Goal: Task Accomplishment & Management: Manage account settings

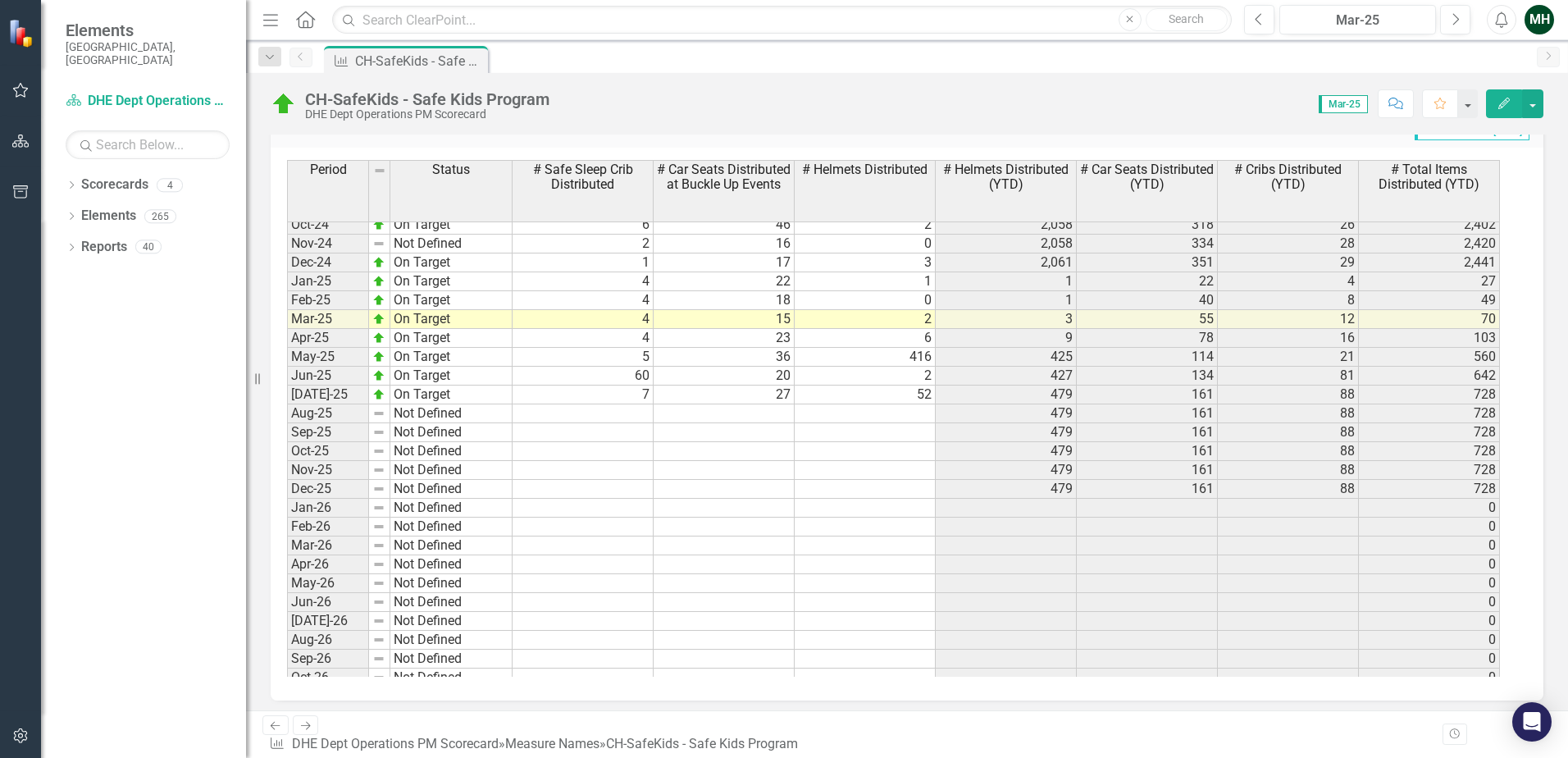
scroll to position [1148, 0]
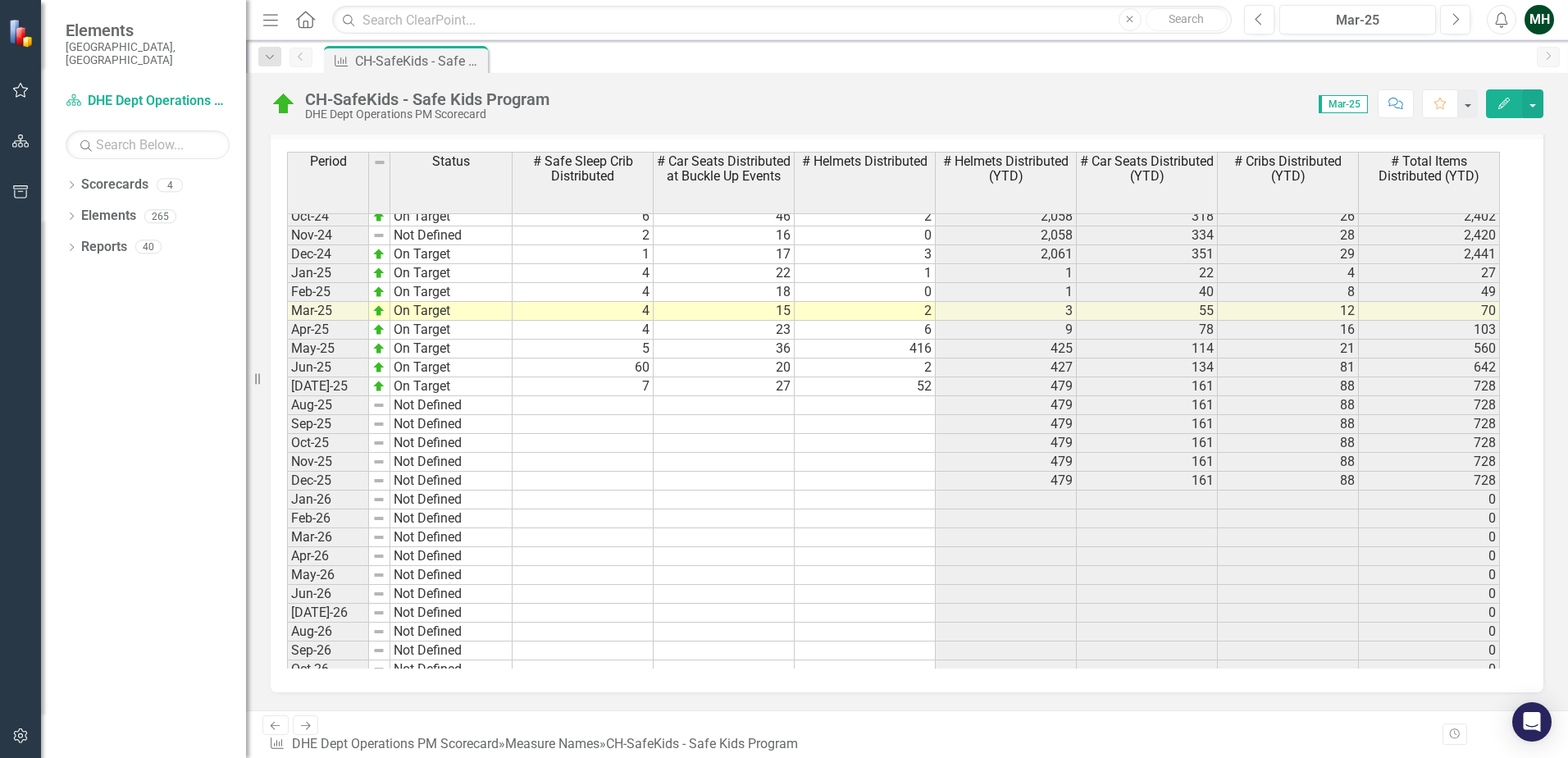
click at [134, 178] on link "Scorecards" at bounding box center [114, 185] width 67 height 19
click at [111, 94] on link "Scorecard DHE Dept Operations PM Scorecard" at bounding box center [147, 101] width 164 height 19
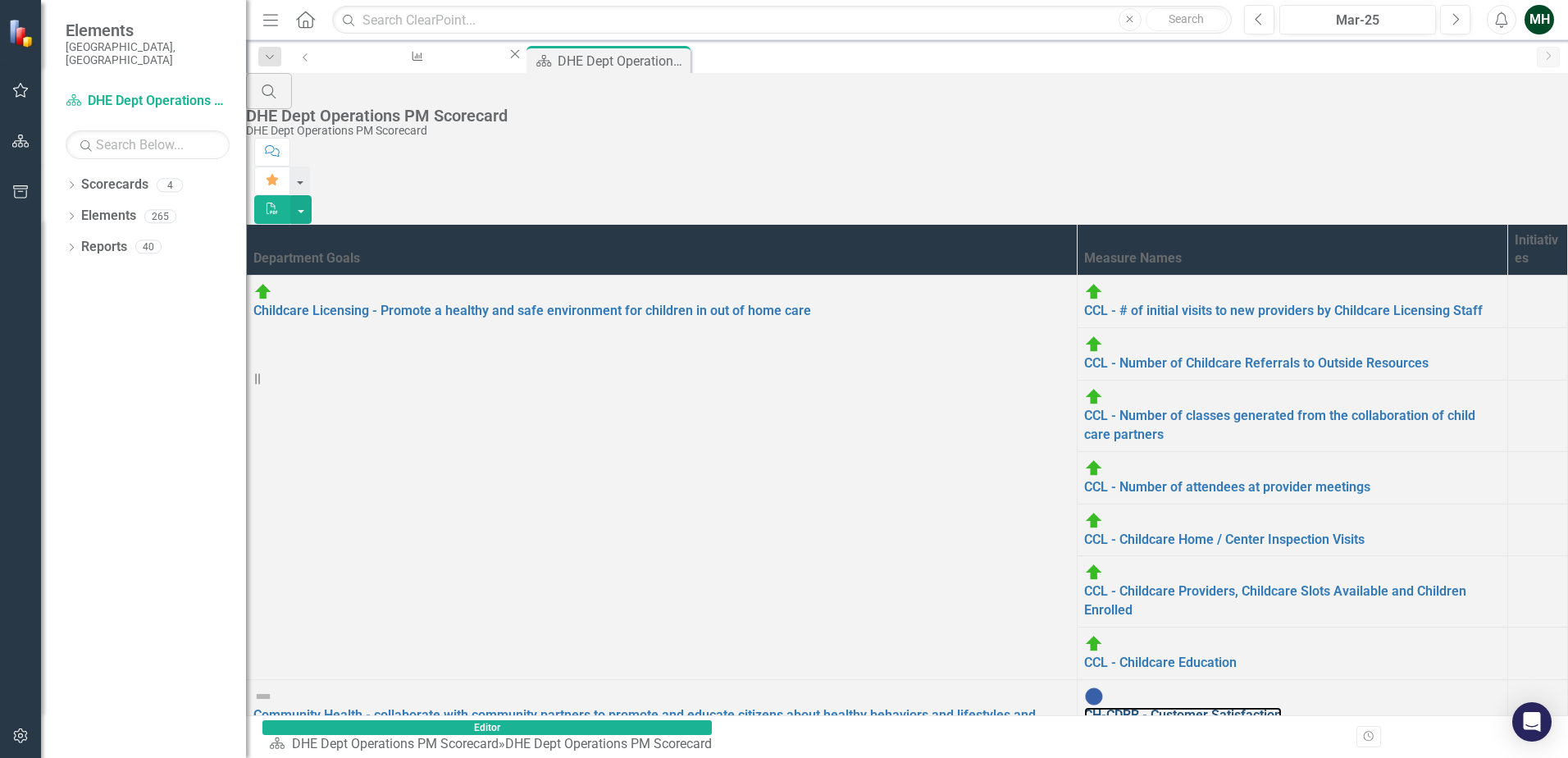
click at [1084, 580] on link "CH-CDRR - Customer Satisfaction" at bounding box center [1182, 714] width 197 height 16
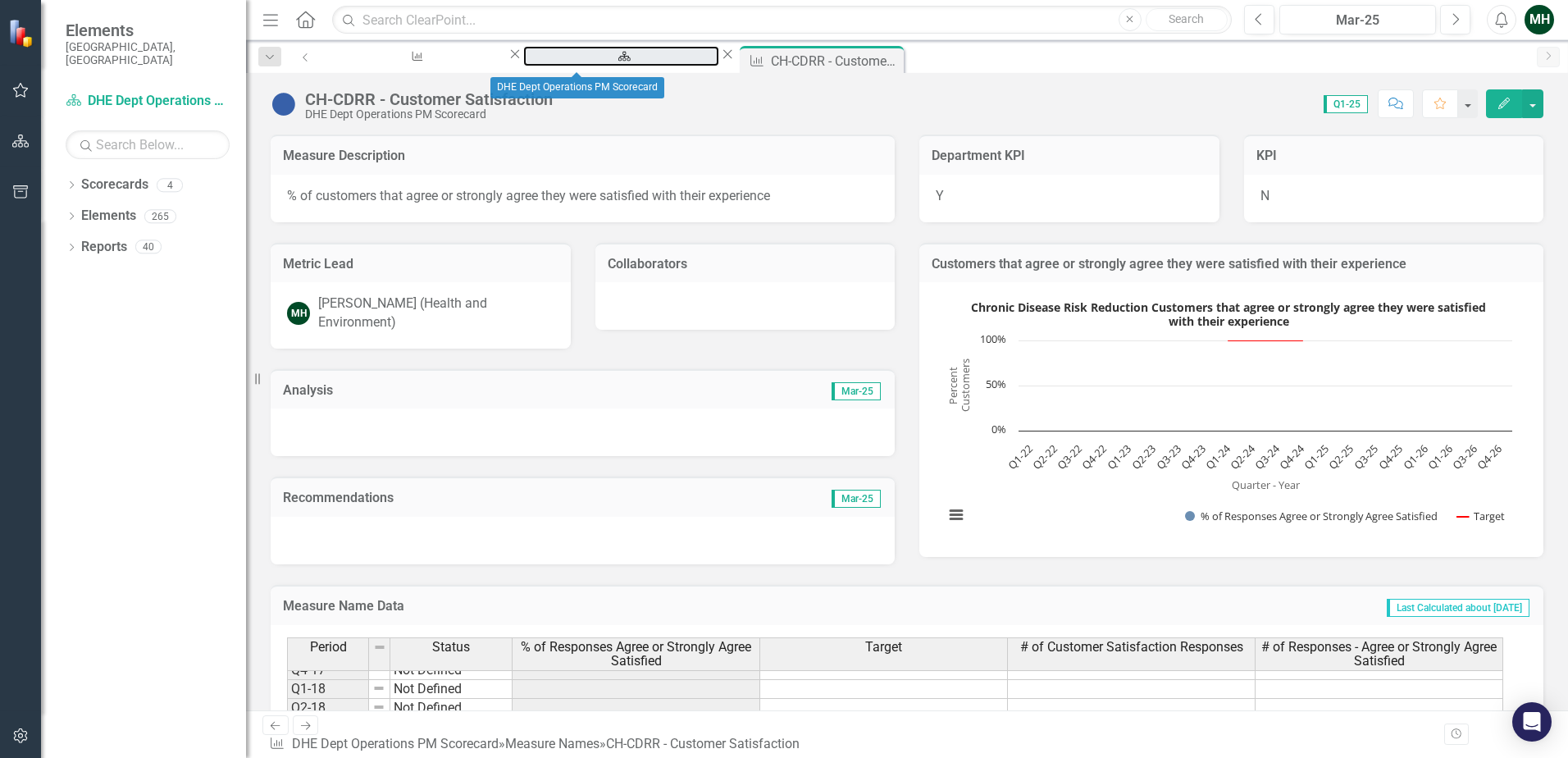
click at [568, 61] on div "DHE Dept Operations PM Scorecard" at bounding box center [621, 71] width 167 height 21
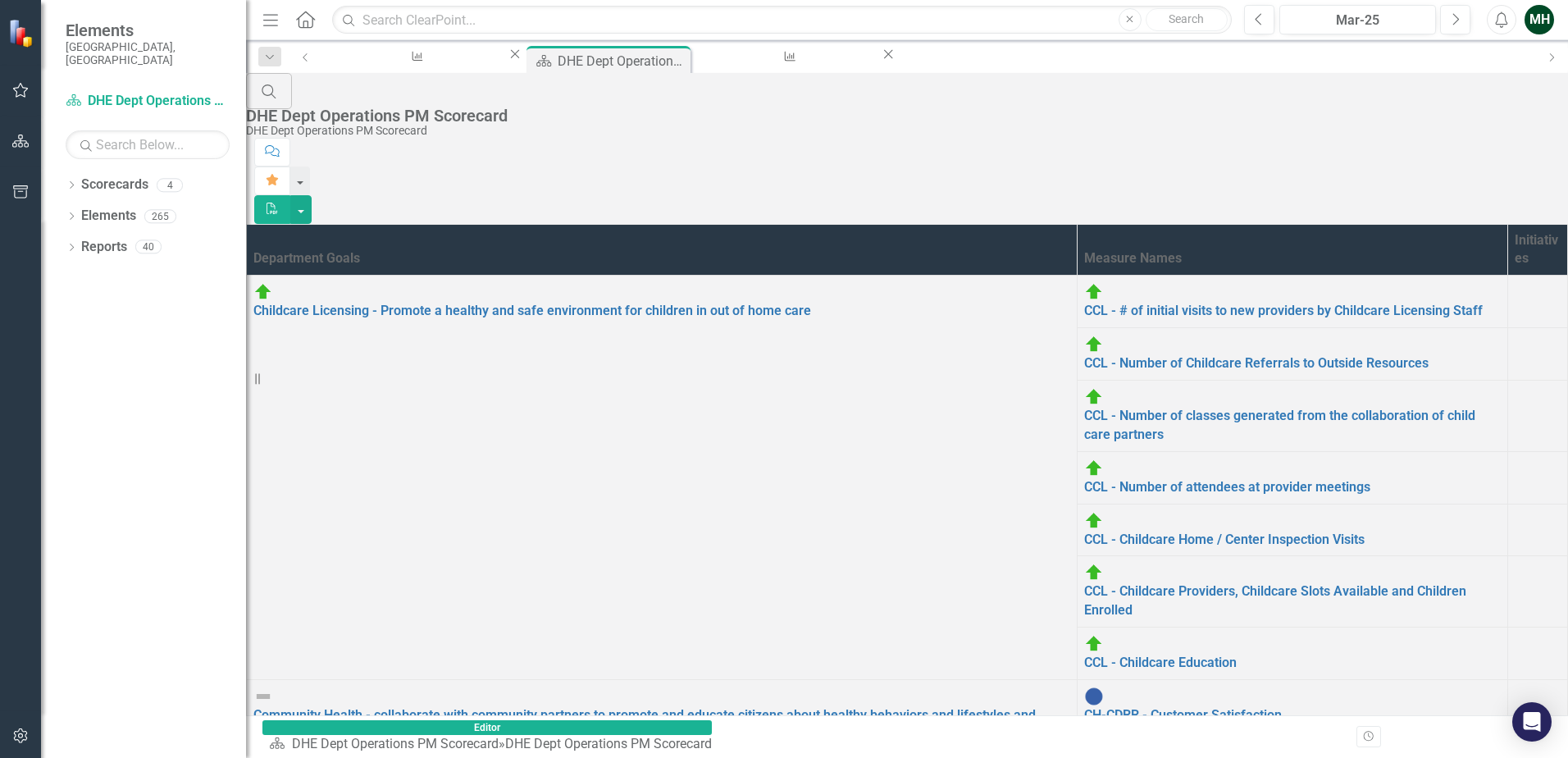
click at [1084, 580] on link "CH-CDRR - Chronic Disease Risk Reduction Program" at bounding box center [1237, 767] width 306 height 16
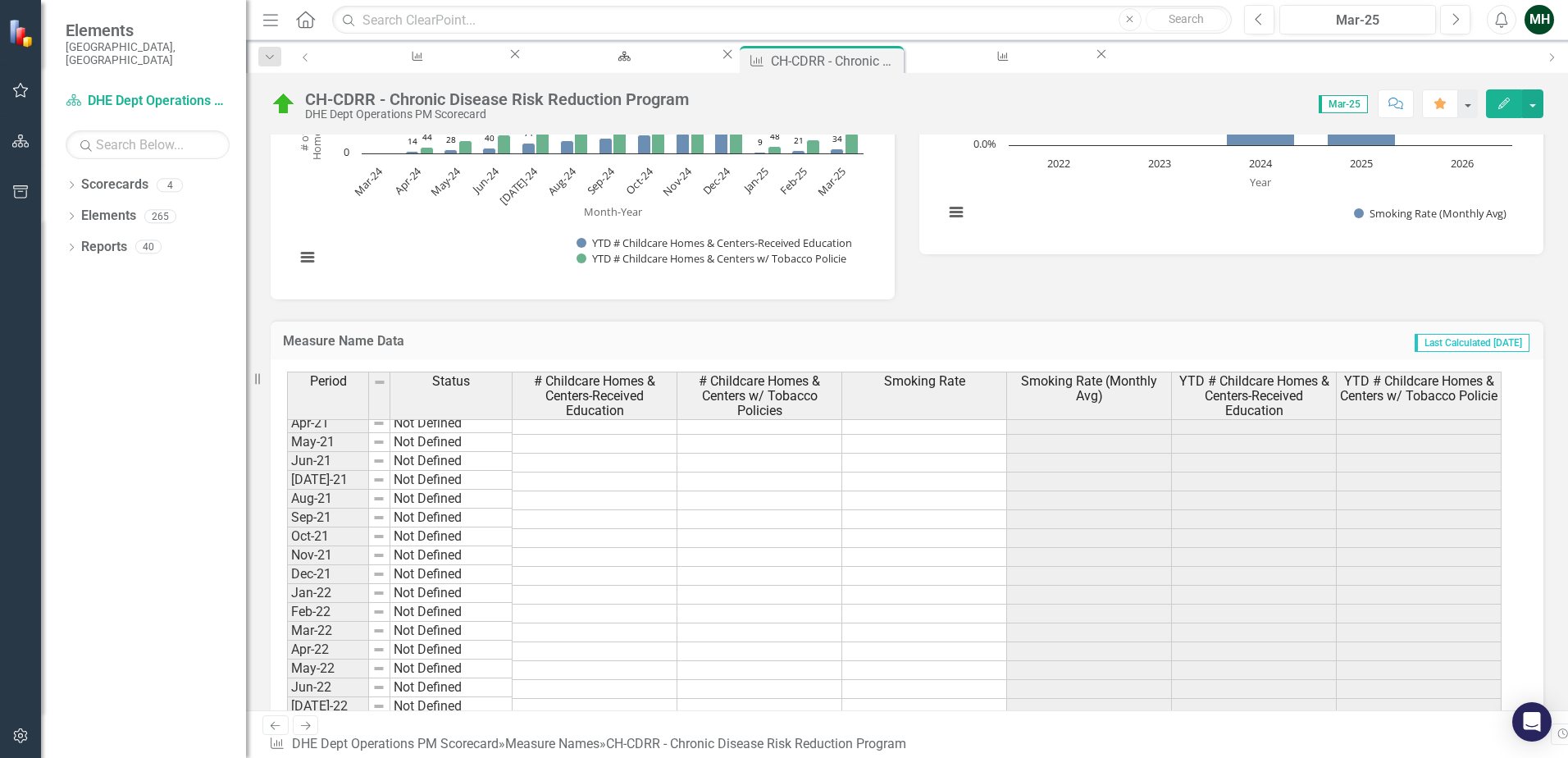
scroll to position [1476, 0]
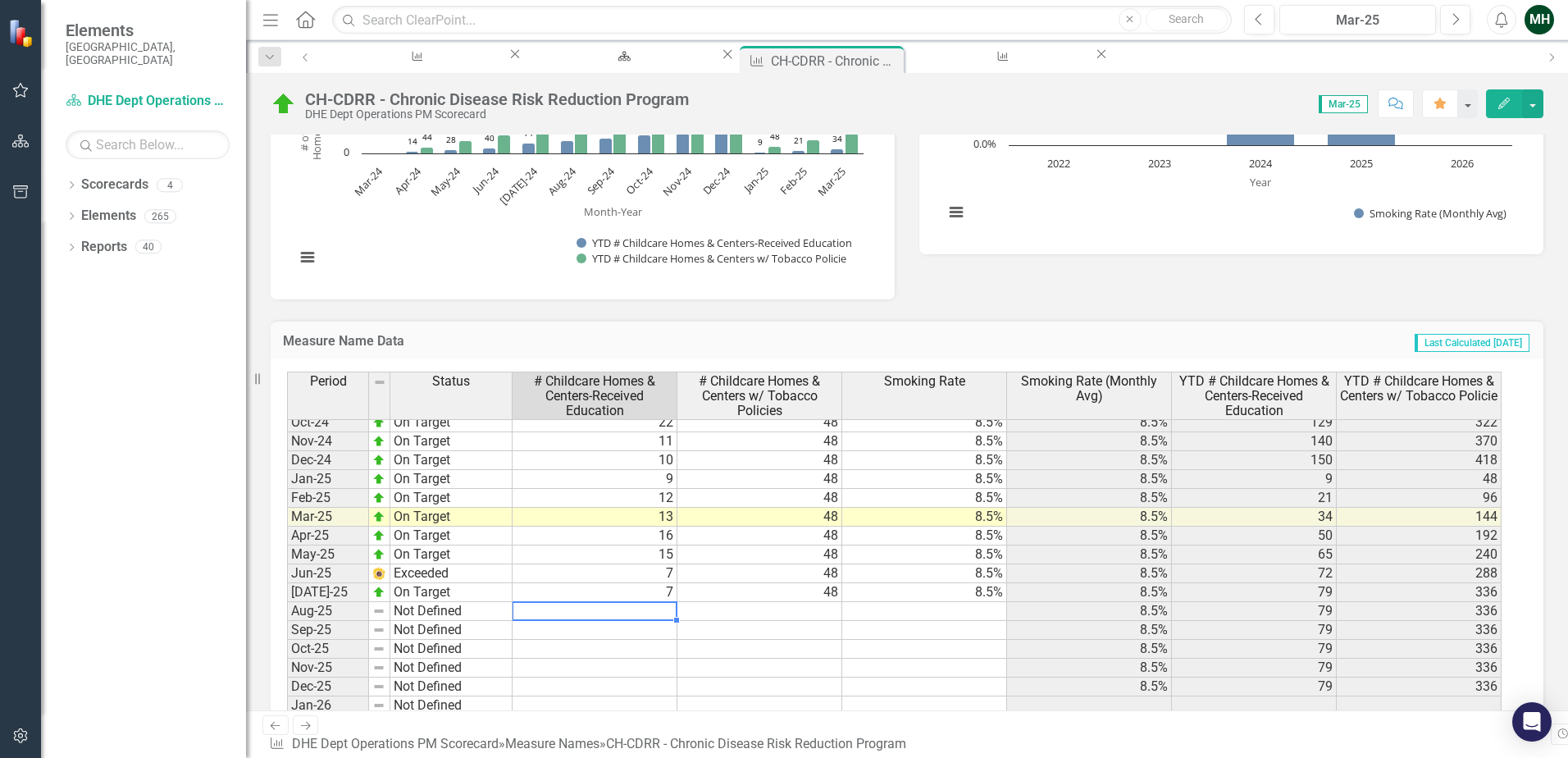
click at [632, 580] on tbody "Apr-23 Not Defined May-23 Not Defined Jun-23 Not Defined [DATE]-23 Not Defined …" at bounding box center [894, 497] width 1215 height 850
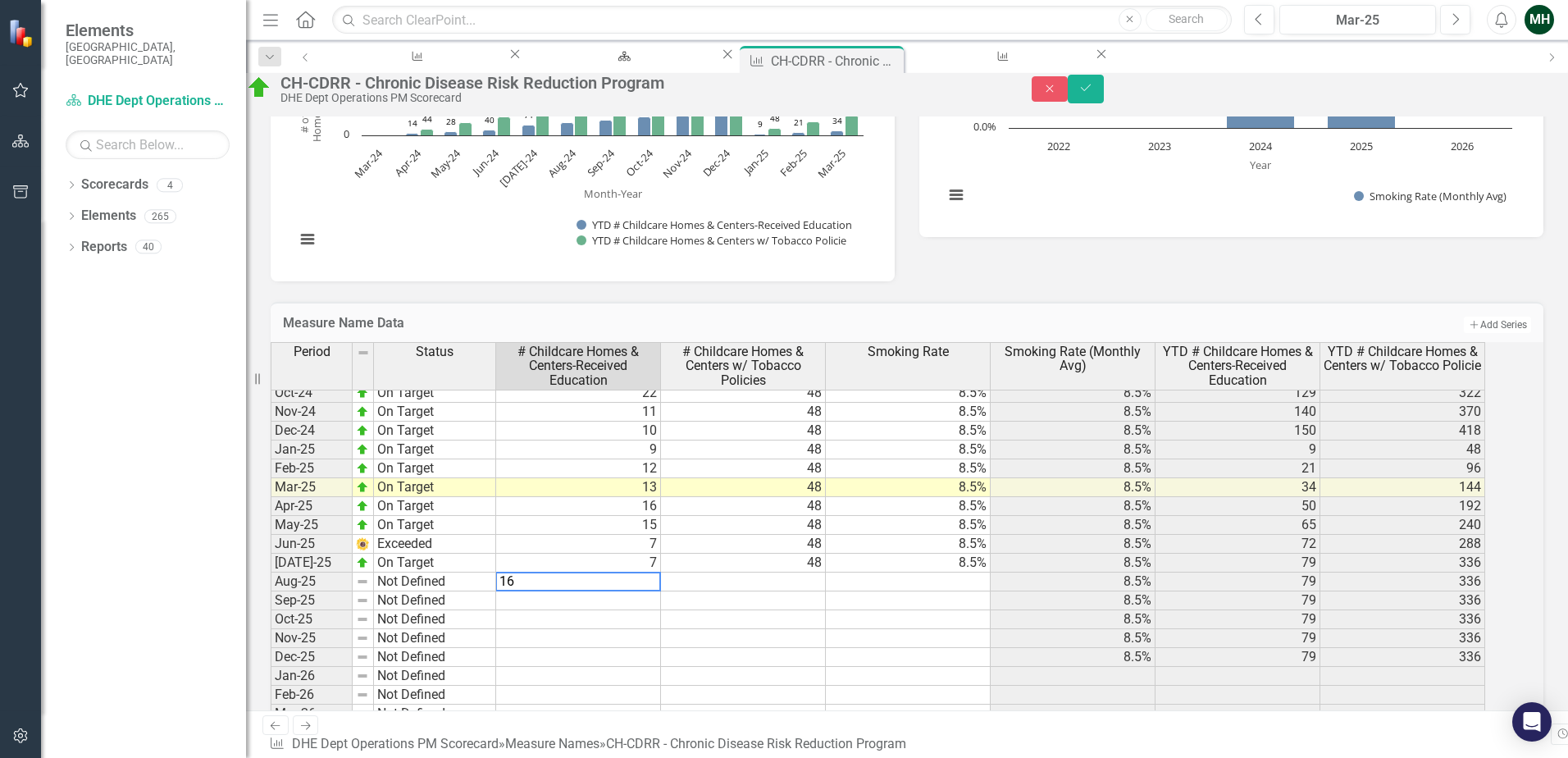
click at [727, 580] on td at bounding box center [743, 581] width 165 height 19
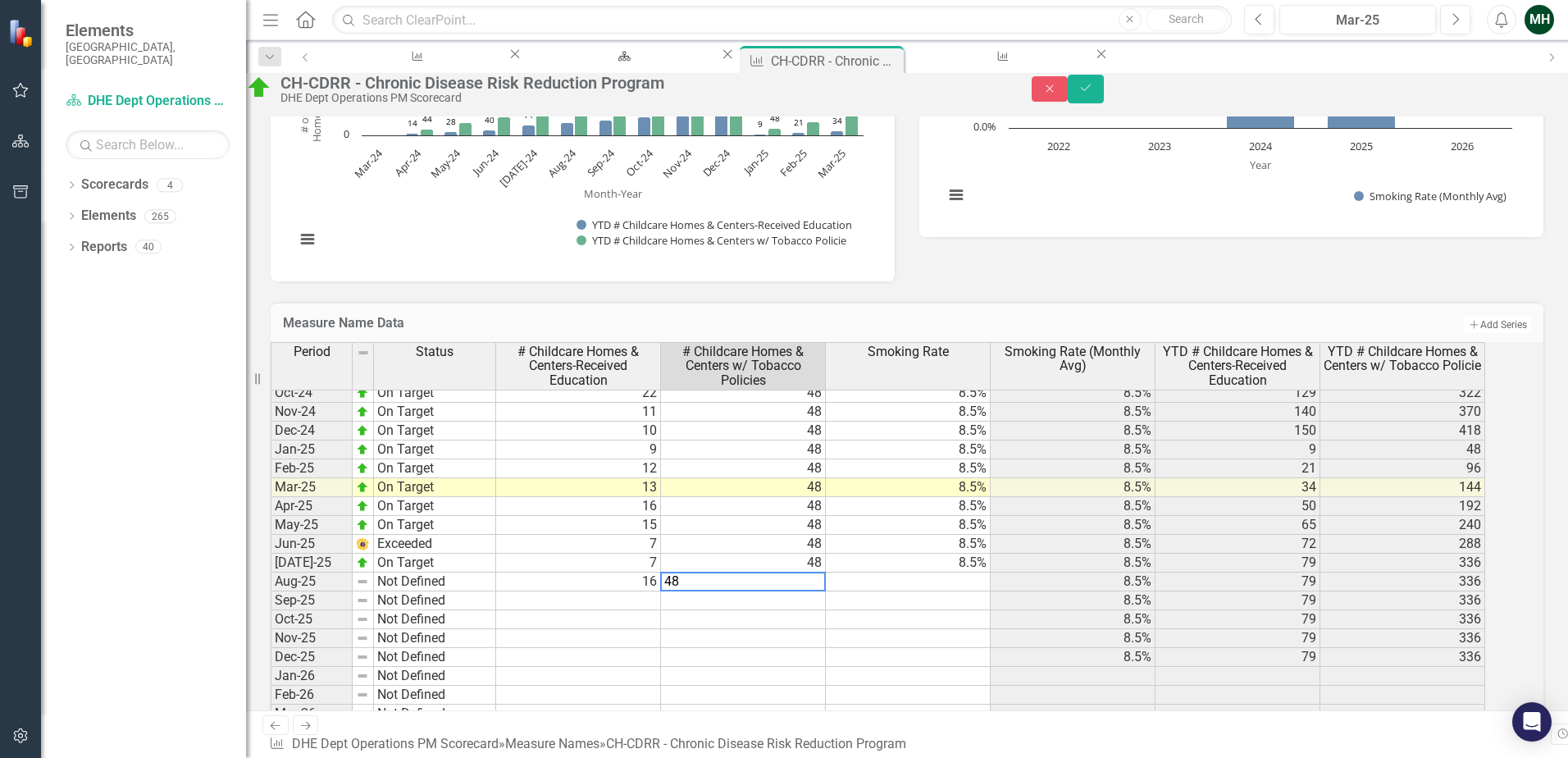
click at [928, 580] on td at bounding box center [908, 581] width 165 height 19
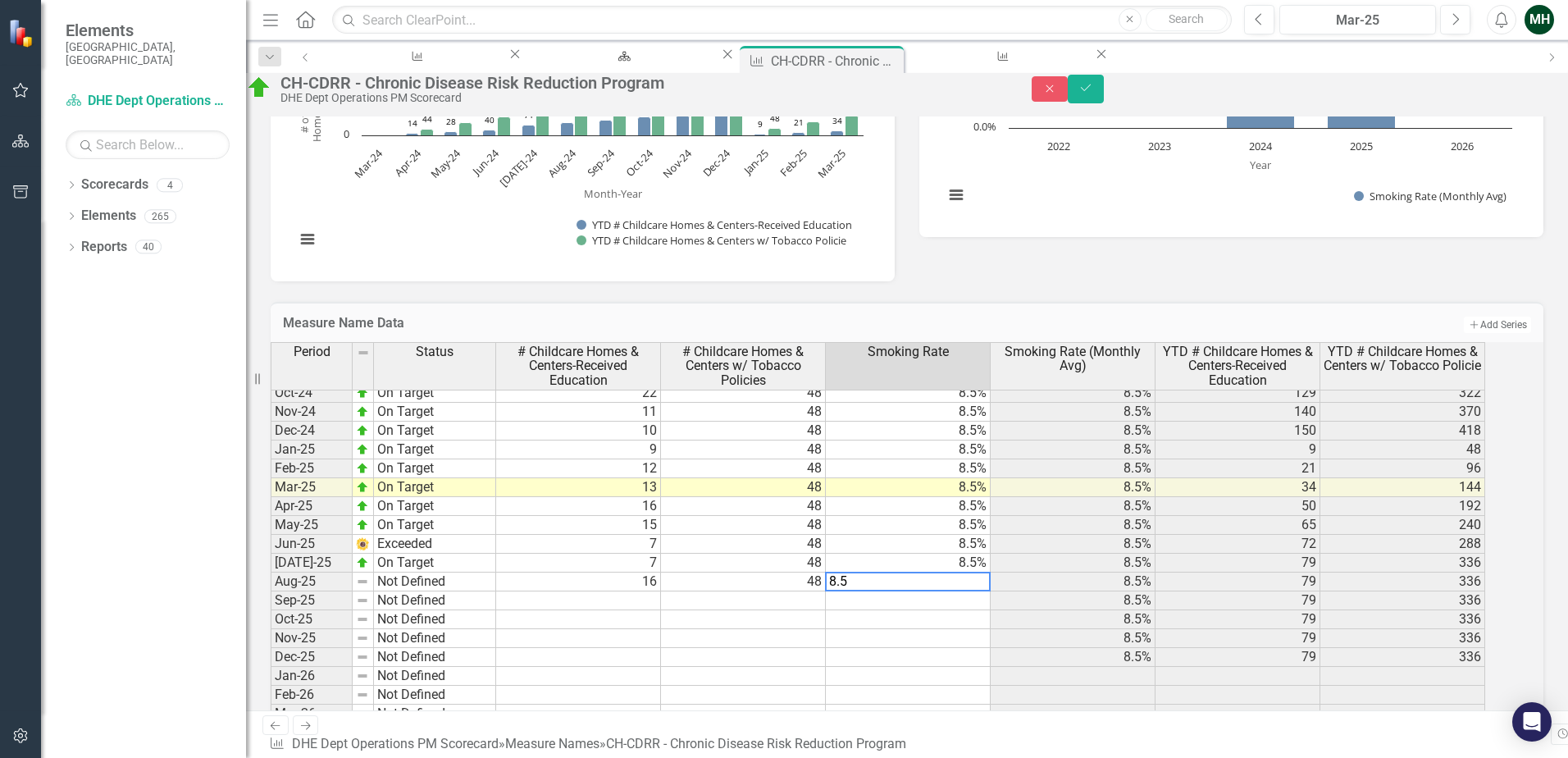
type textarea "8.5"
click at [271, 580] on div "Period Status # Childcare Homes & Centers-Received Education # Childcare Homes …" at bounding box center [271, 500] width 0 height 784
click at [374, 580] on td at bounding box center [363, 581] width 21 height 19
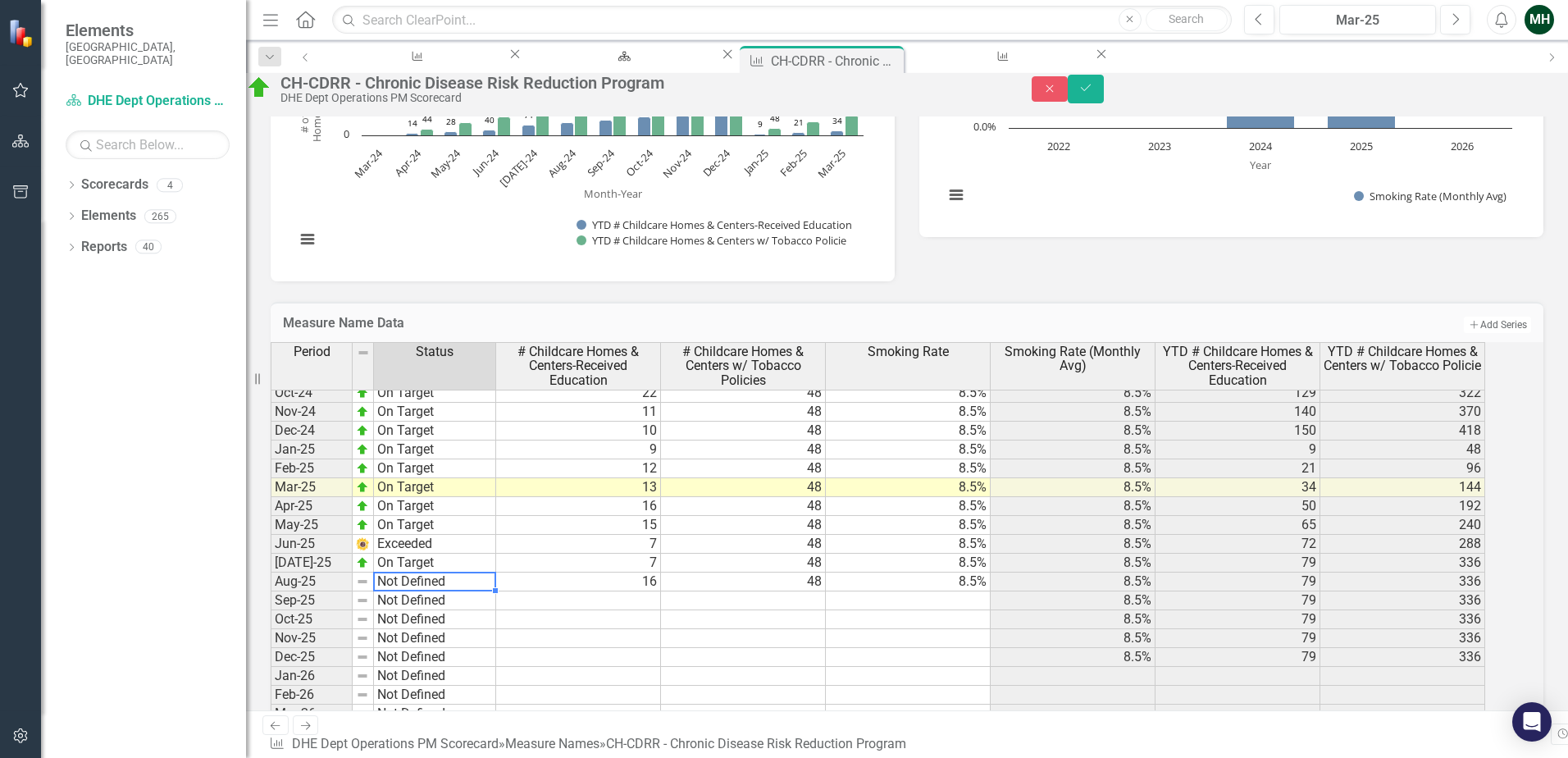
click at [409, 580] on td "Not Defined" at bounding box center [435, 581] width 122 height 19
click at [411, 580] on div "Period Status # Childcare Homes & Centers-Received Education # Childcare Homes …" at bounding box center [884, 593] width 1228 height 503
click at [576, 580] on td at bounding box center [579, 600] width 165 height 19
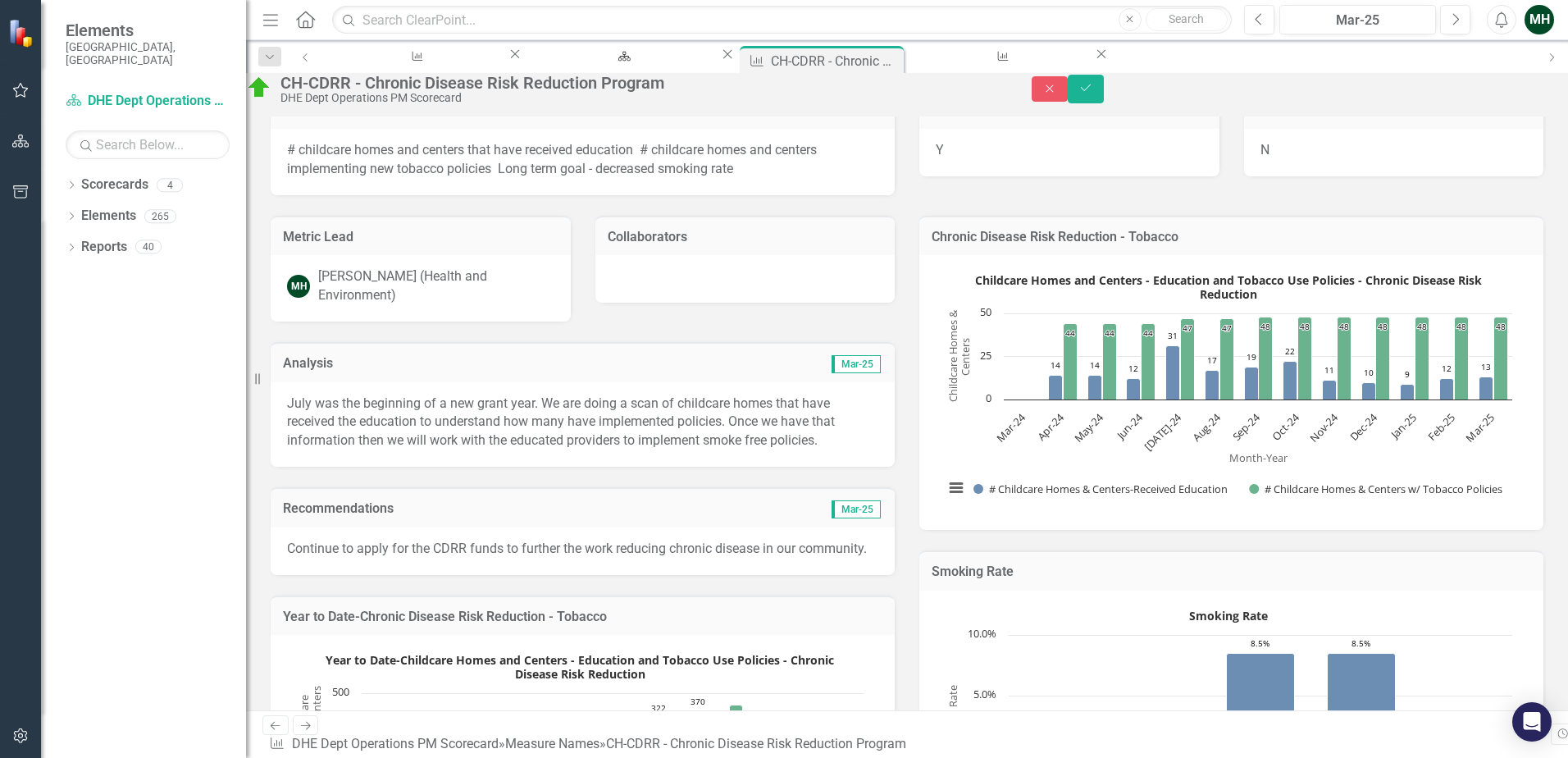
scroll to position [0, 0]
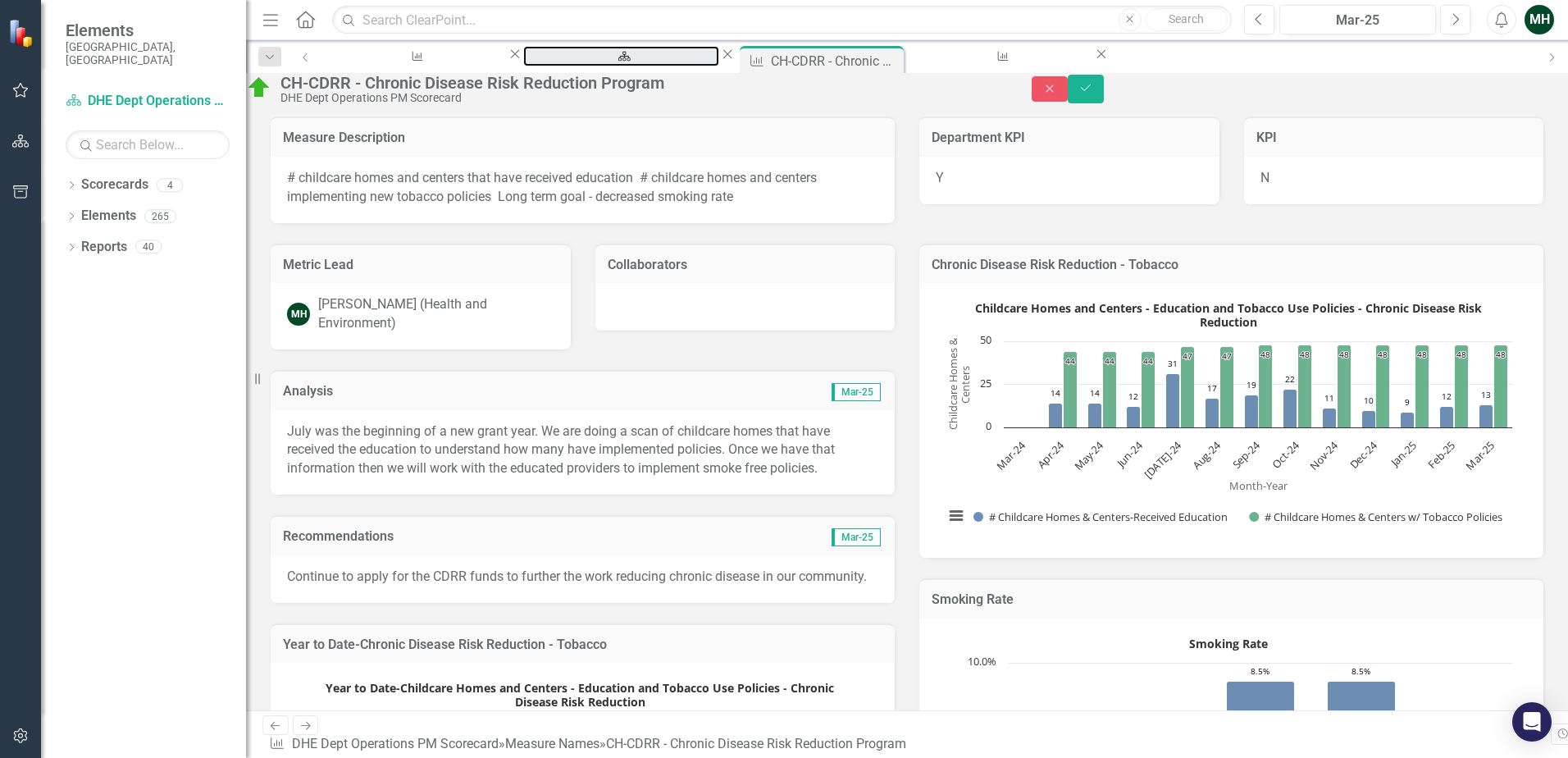
click at [560, 64] on div "DHE Dept Operations PM Scorecard" at bounding box center [621, 71] width 167 height 21
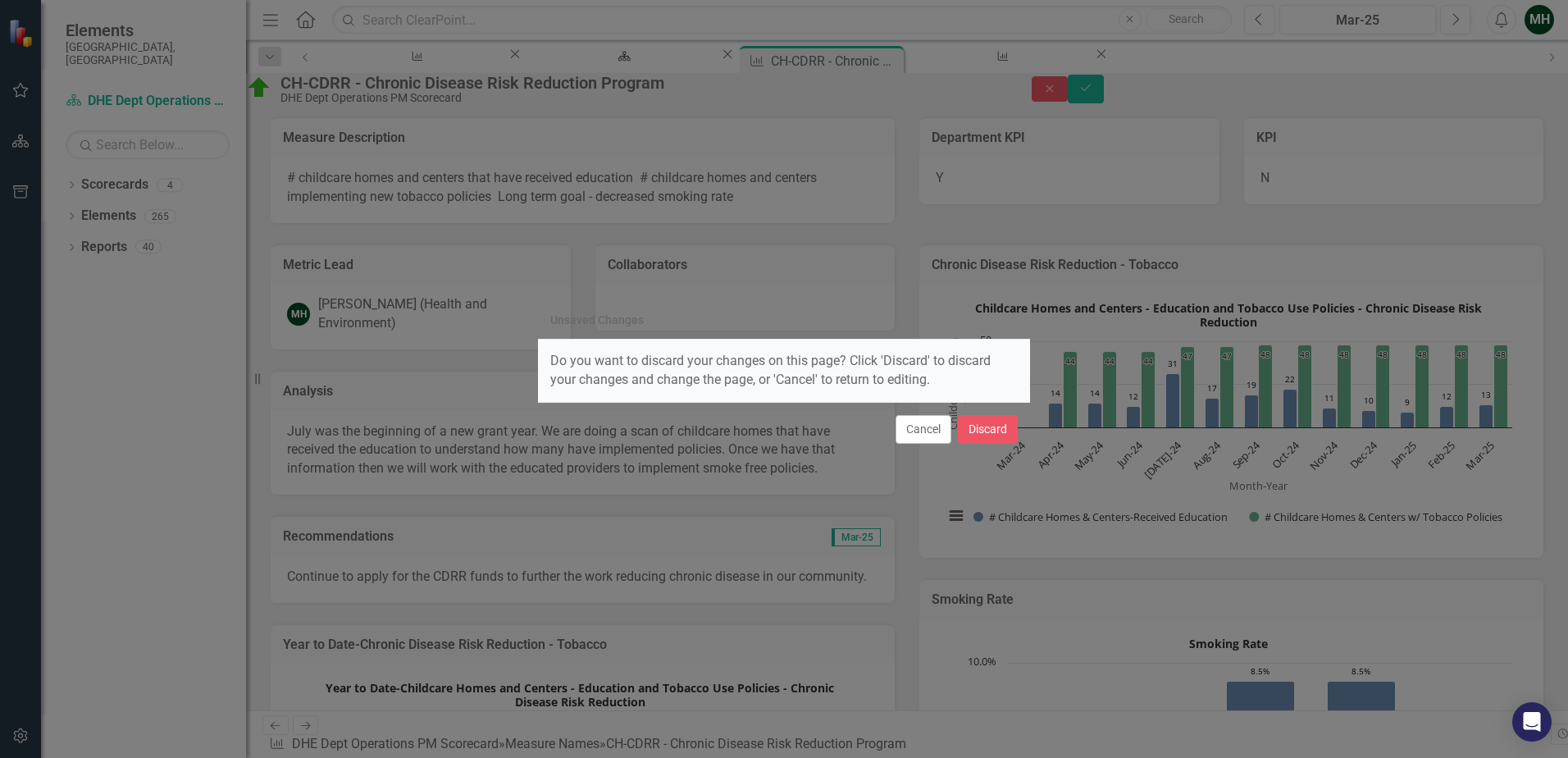
click at [915, 420] on button "Cancel" at bounding box center [923, 429] width 56 height 29
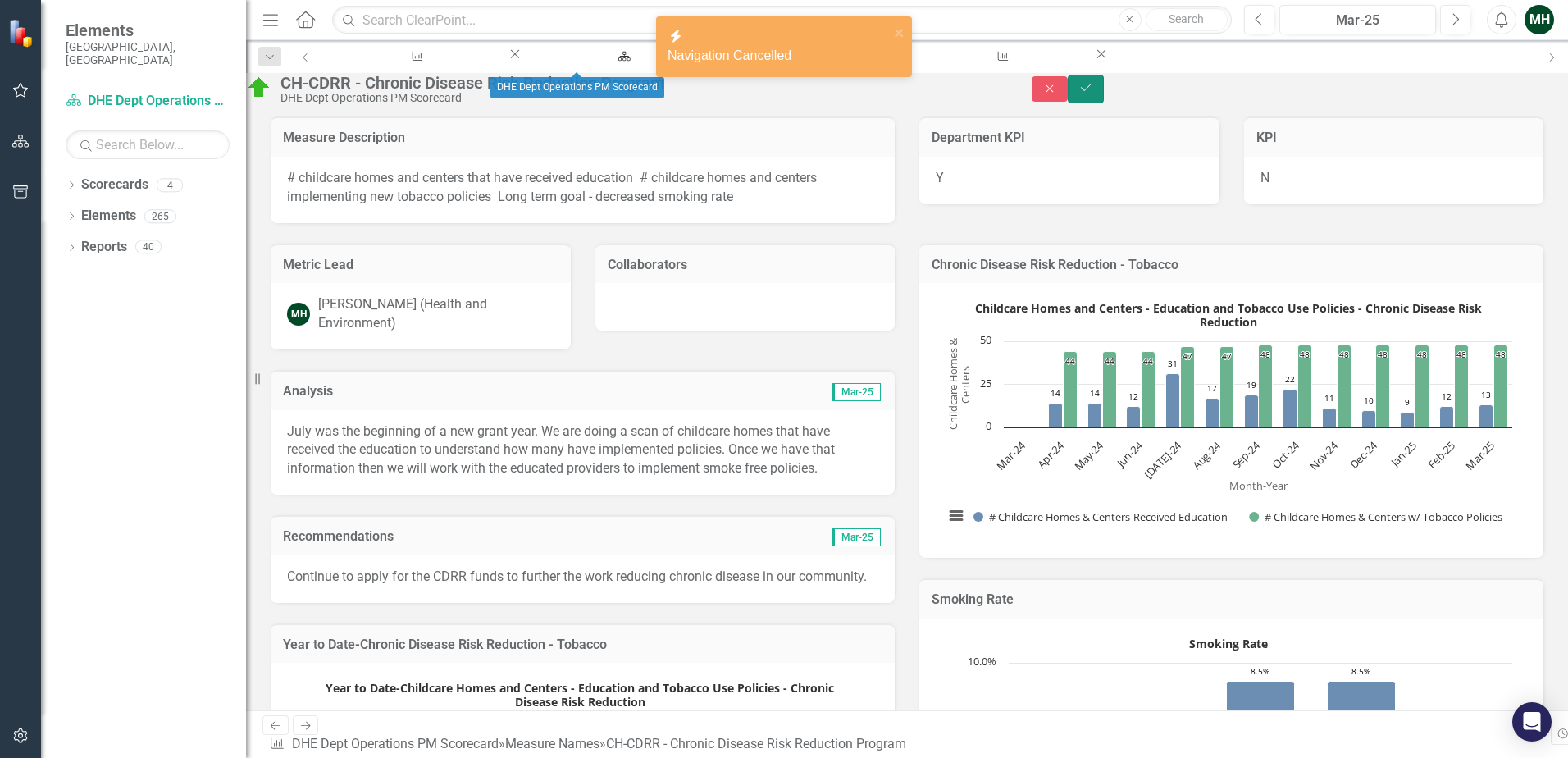
click at [1093, 93] on icon "Save" at bounding box center [1086, 88] width 15 height 12
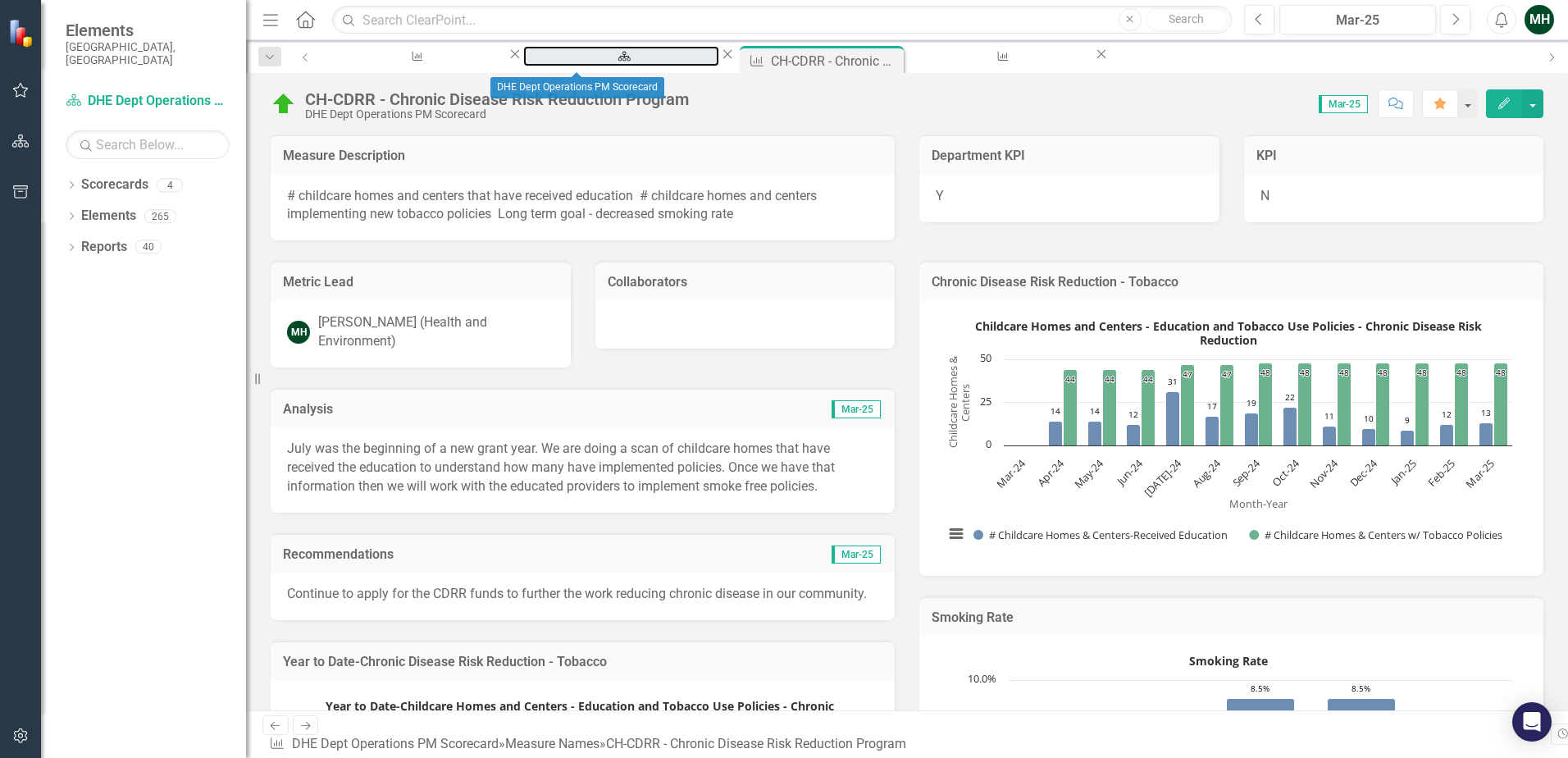
click at [618, 55] on icon "Scorecard" at bounding box center [624, 56] width 14 height 11
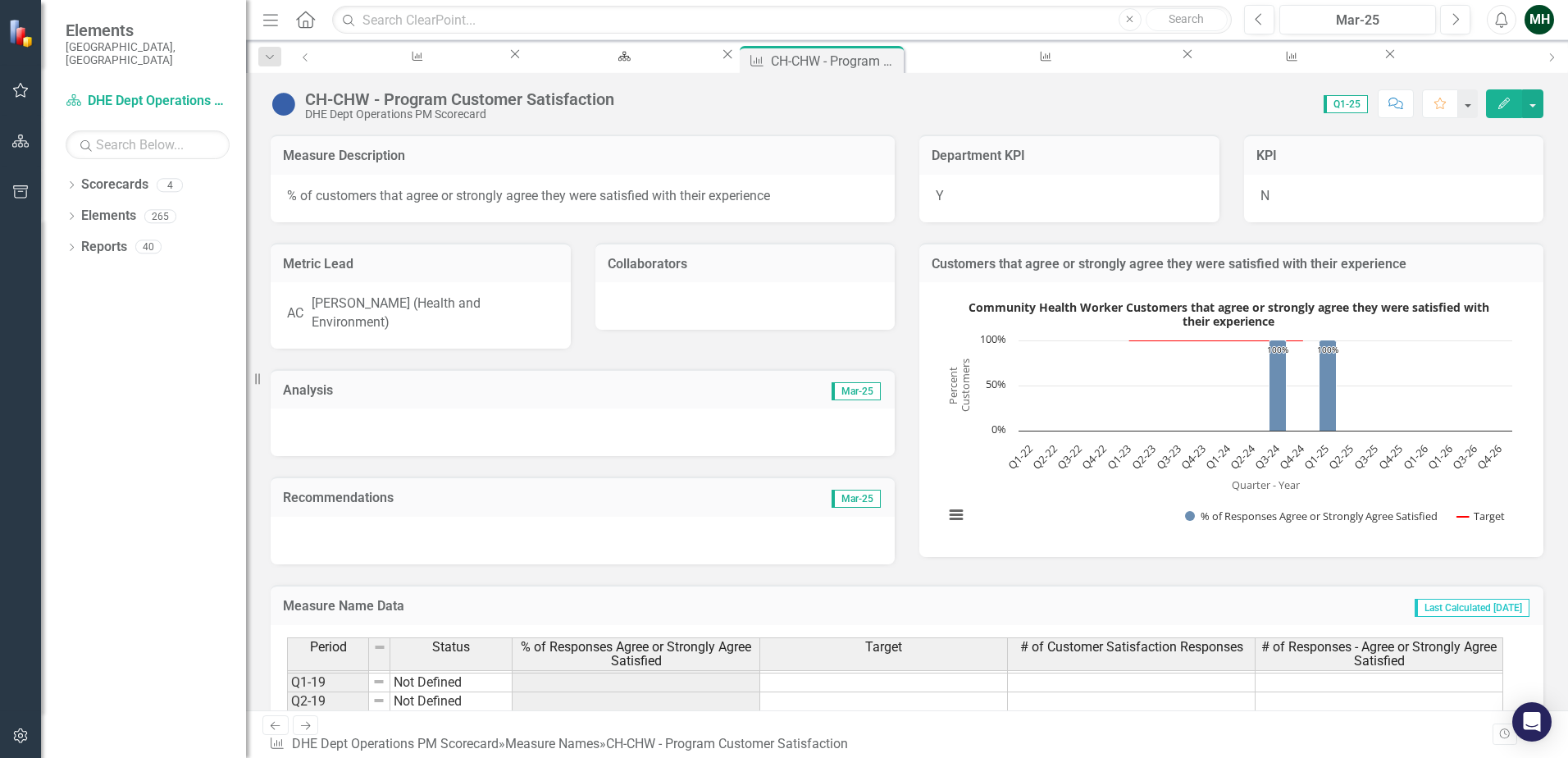
click at [0, 0] on icon "Close" at bounding box center [0, 0] width 0 height 0
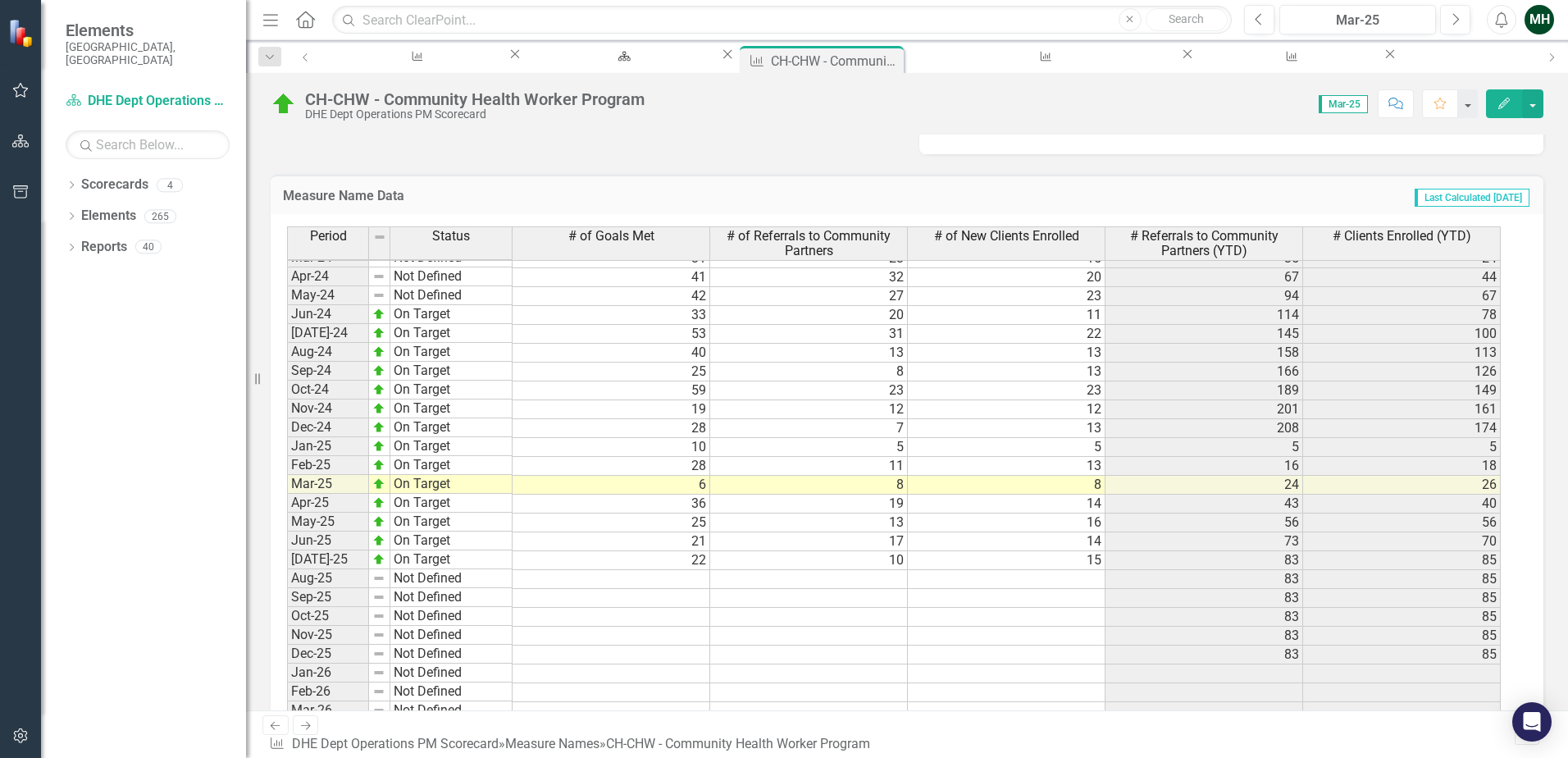
scroll to position [2169, 0]
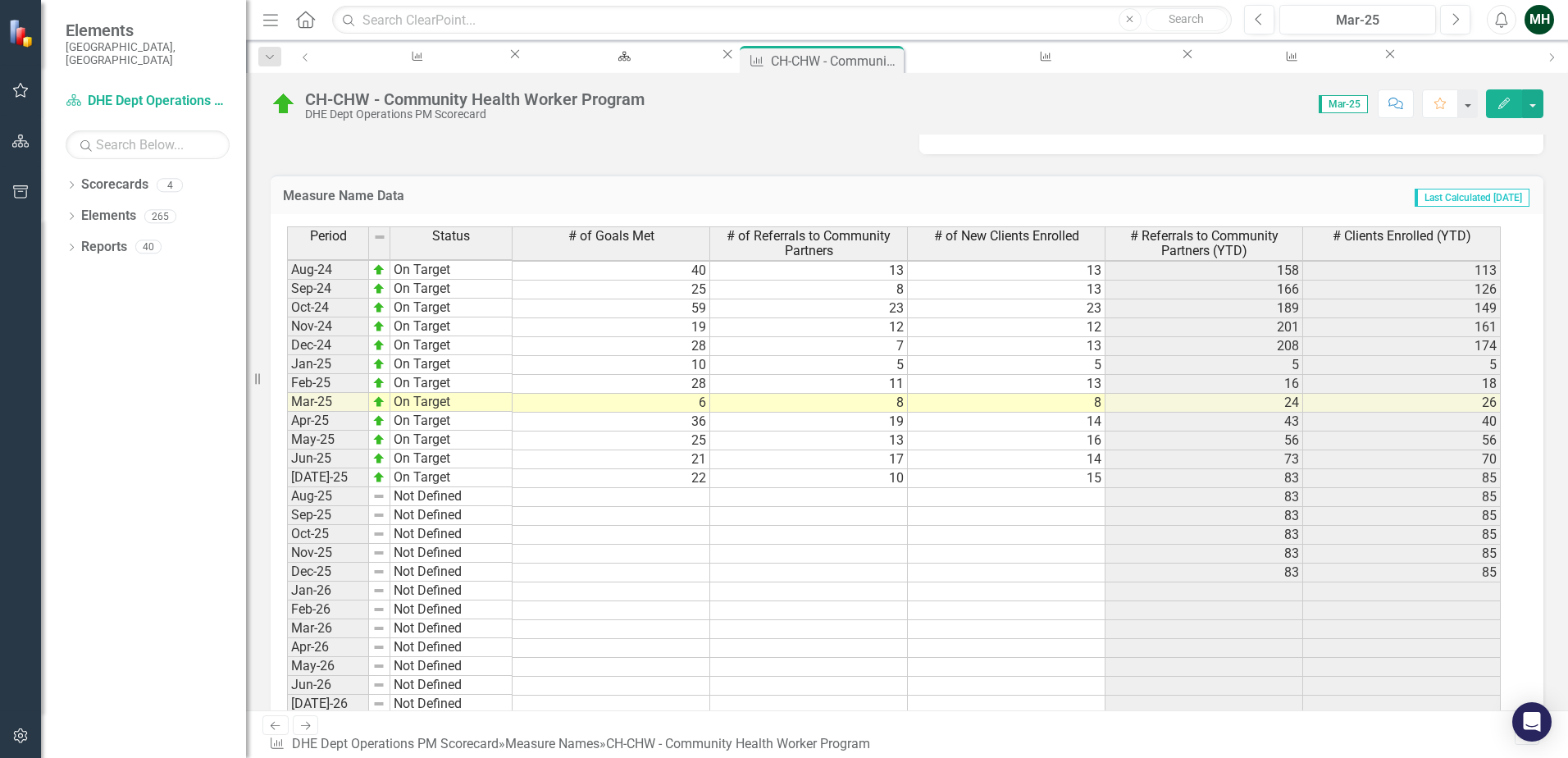
click at [0, 0] on icon "Close" at bounding box center [0, 0] width 0 height 0
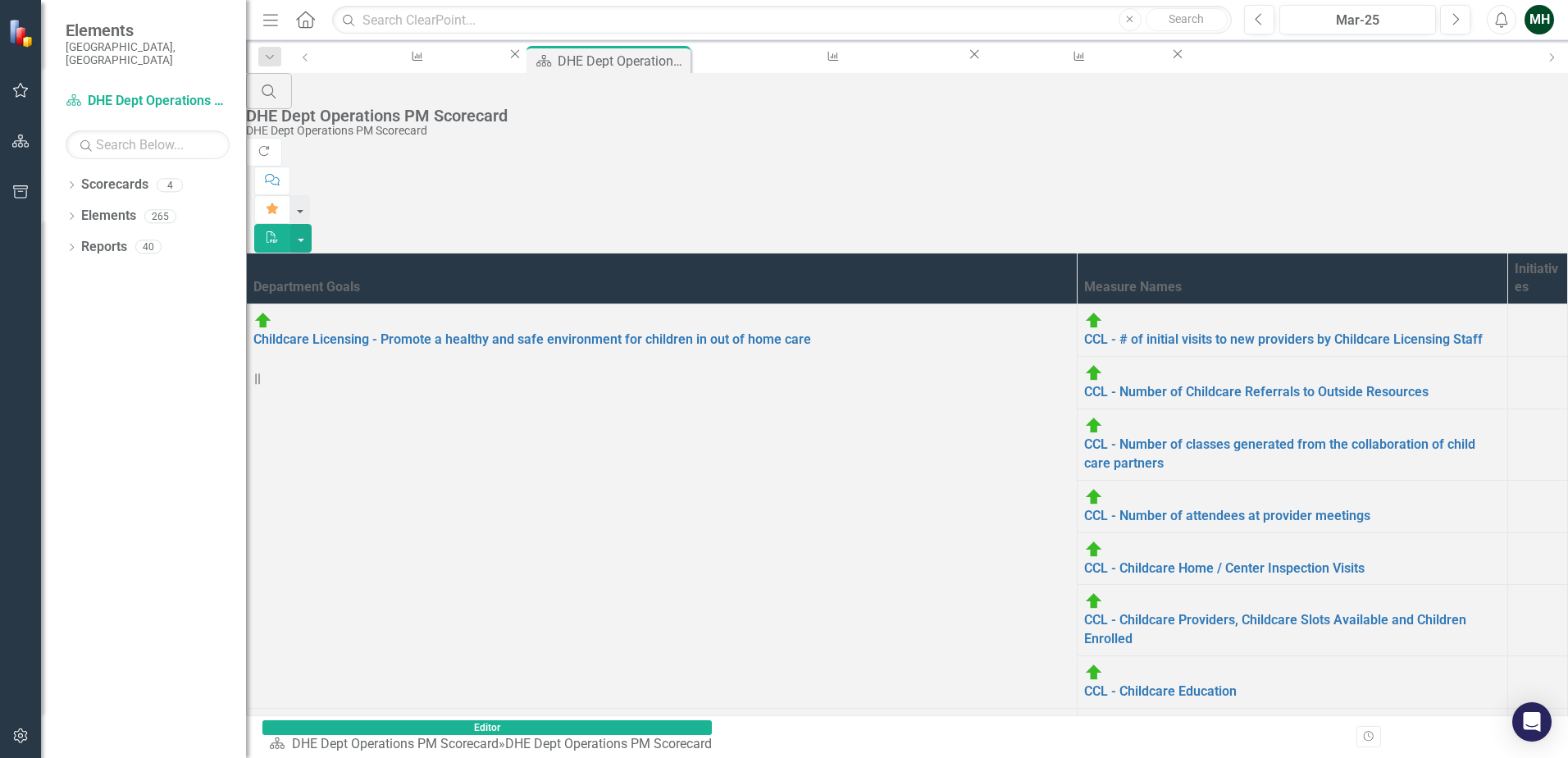
scroll to position [164, 0]
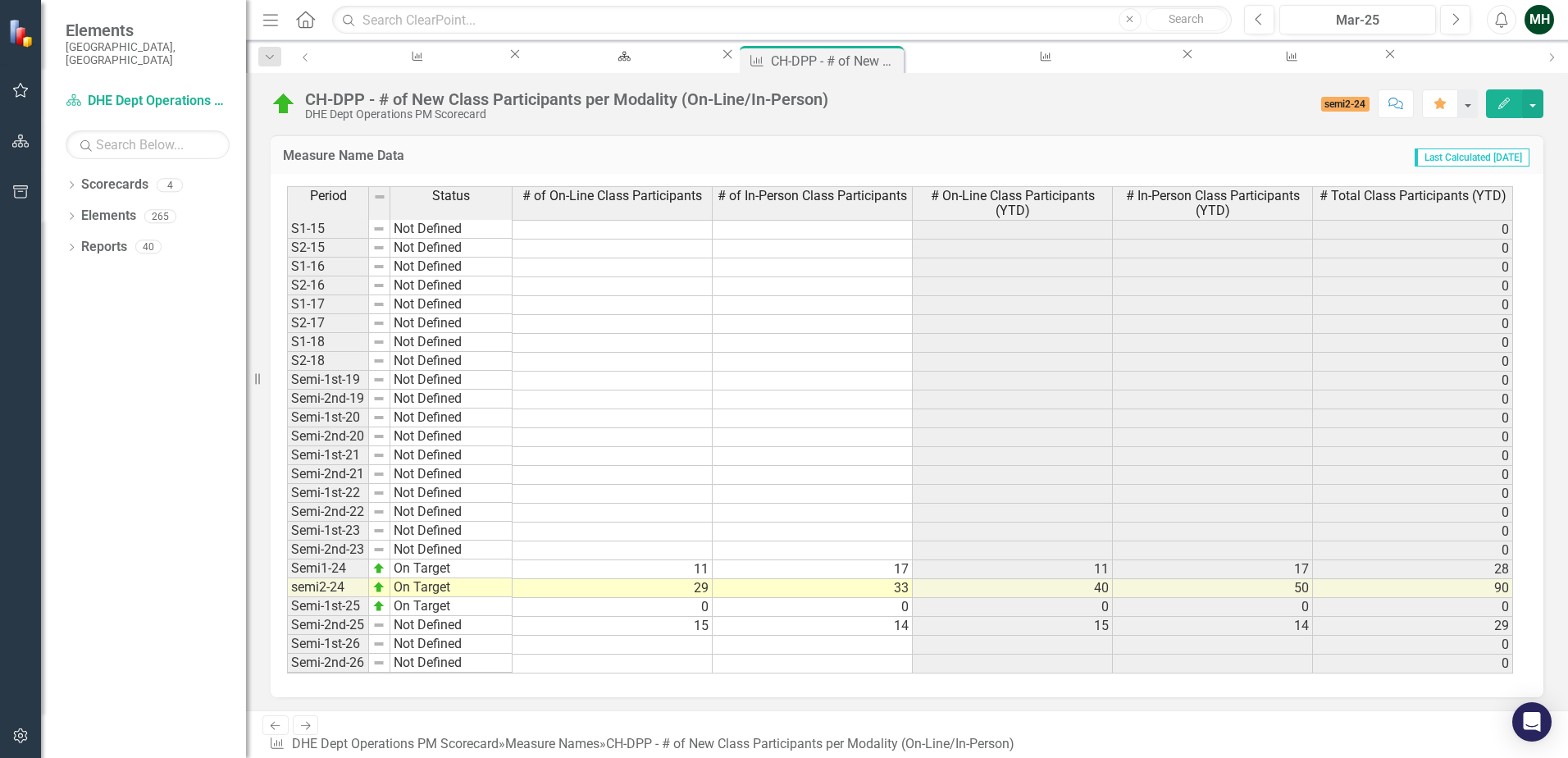
scroll to position [820, 0]
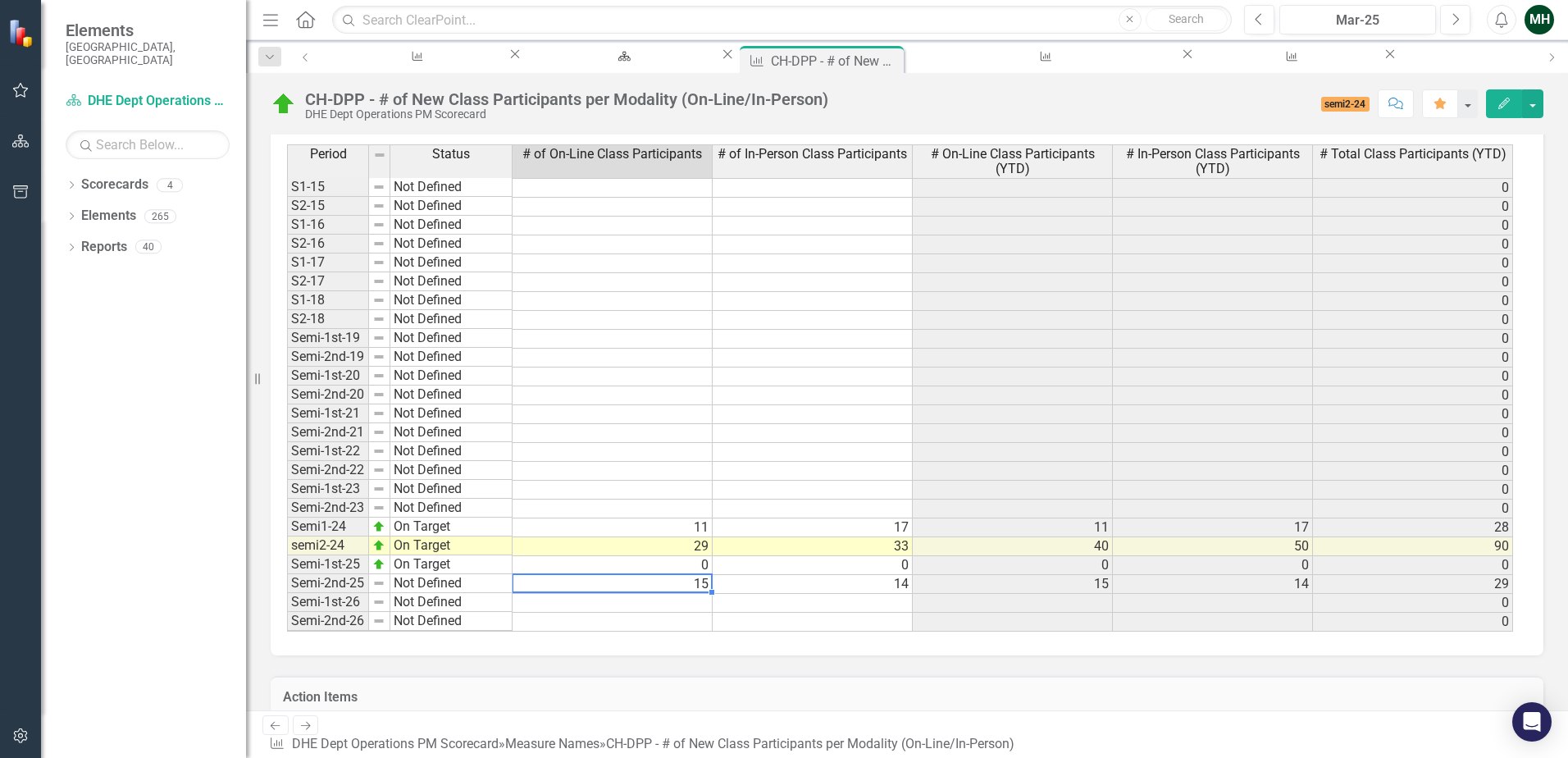
click at [554, 580] on td "15" at bounding box center [613, 584] width 200 height 19
click at [0, 0] on icon "Close" at bounding box center [0, 0] width 0 height 0
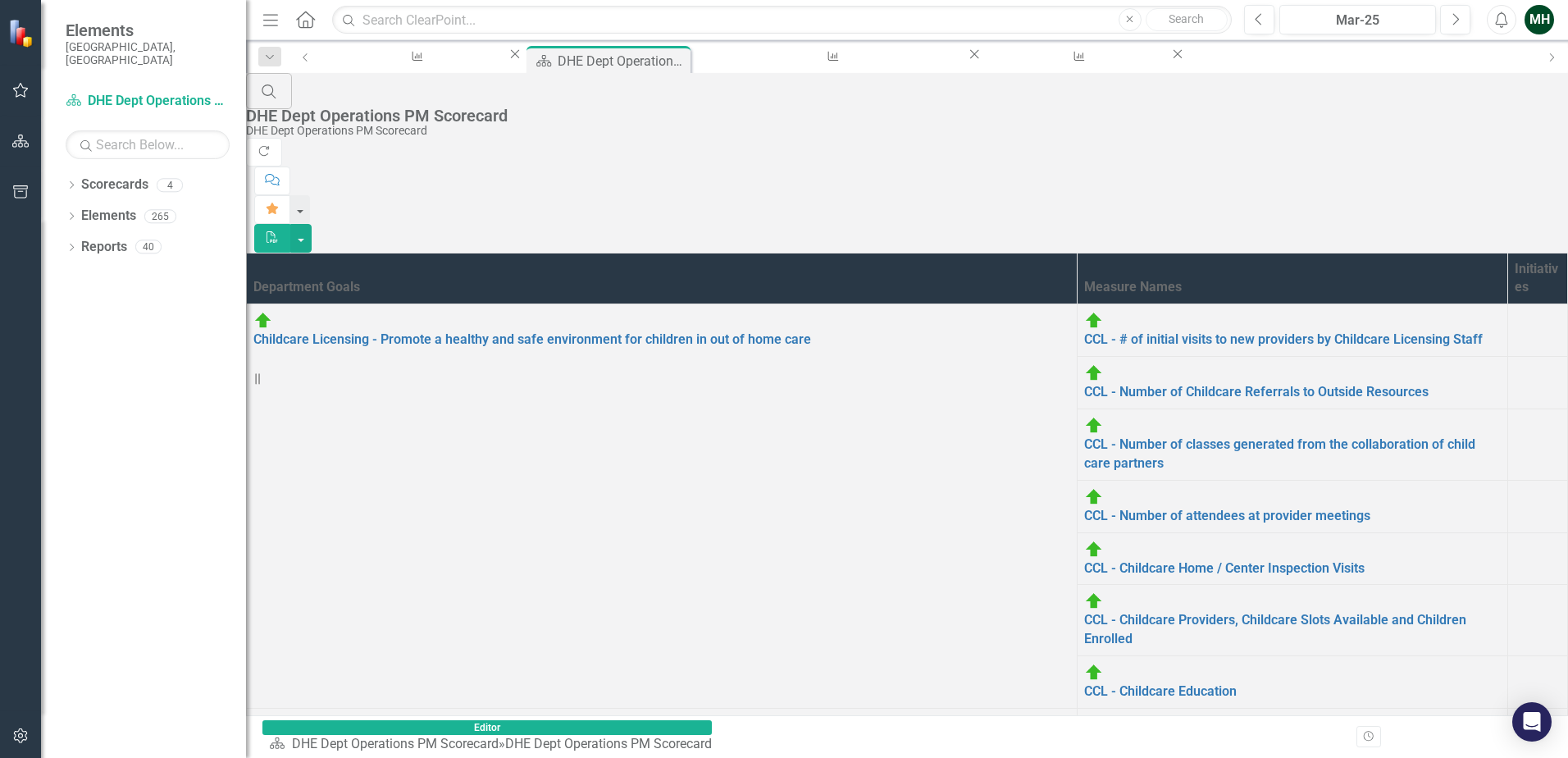
scroll to position [164, 0]
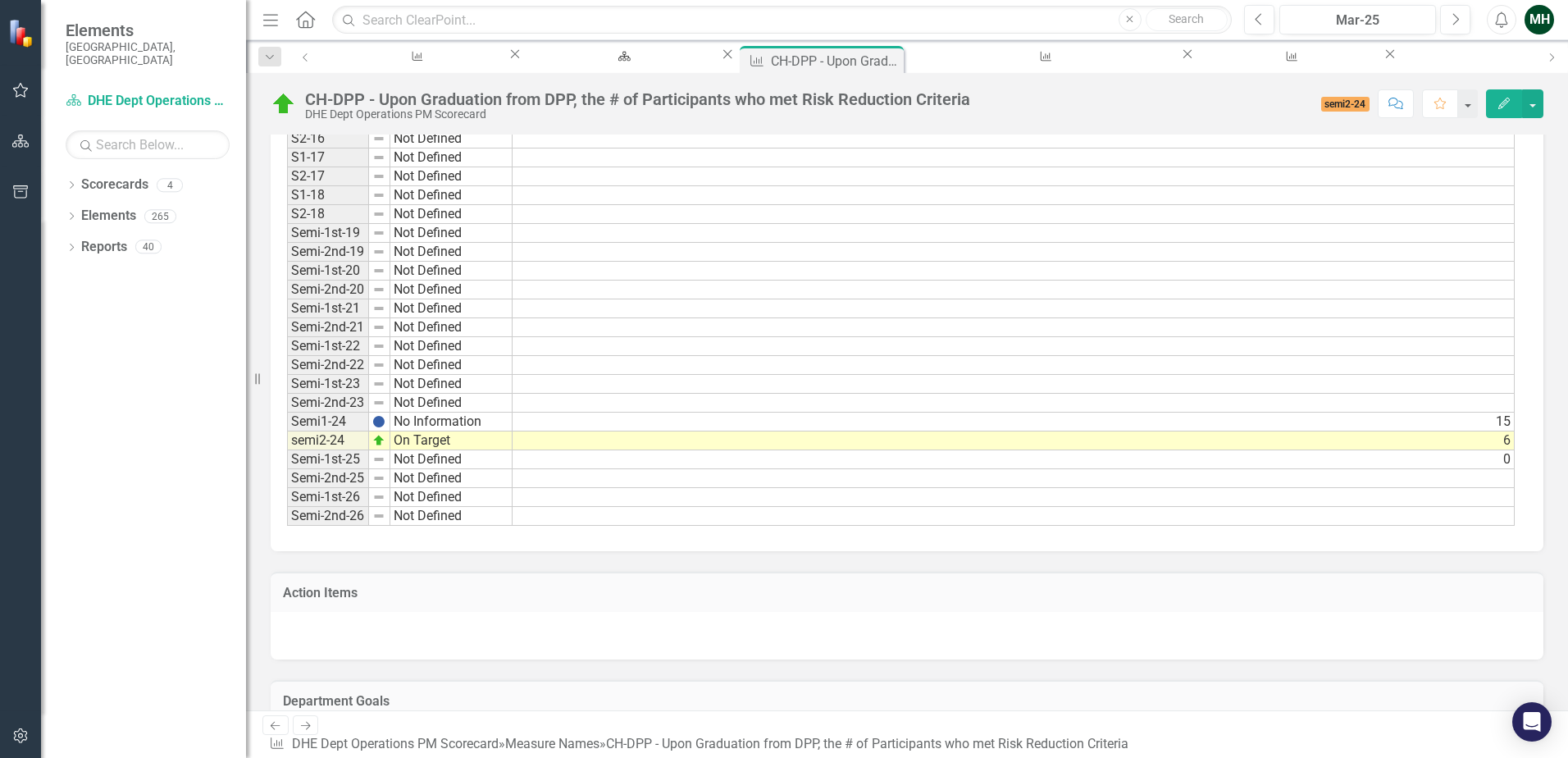
scroll to position [574, 0]
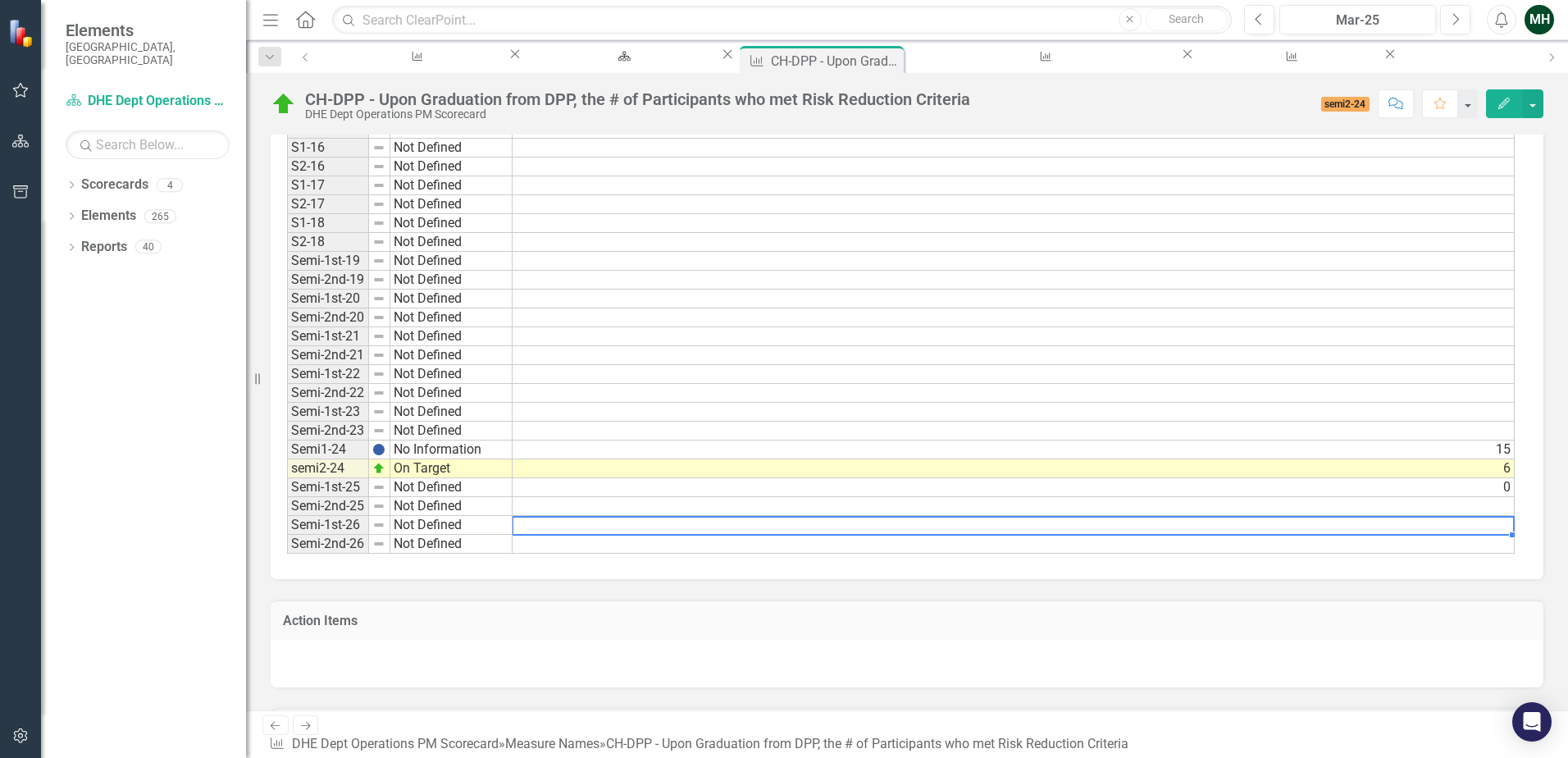
click at [850, 516] on td at bounding box center [1014, 525] width 1002 height 19
click at [848, 497] on td at bounding box center [1014, 506] width 1002 height 19
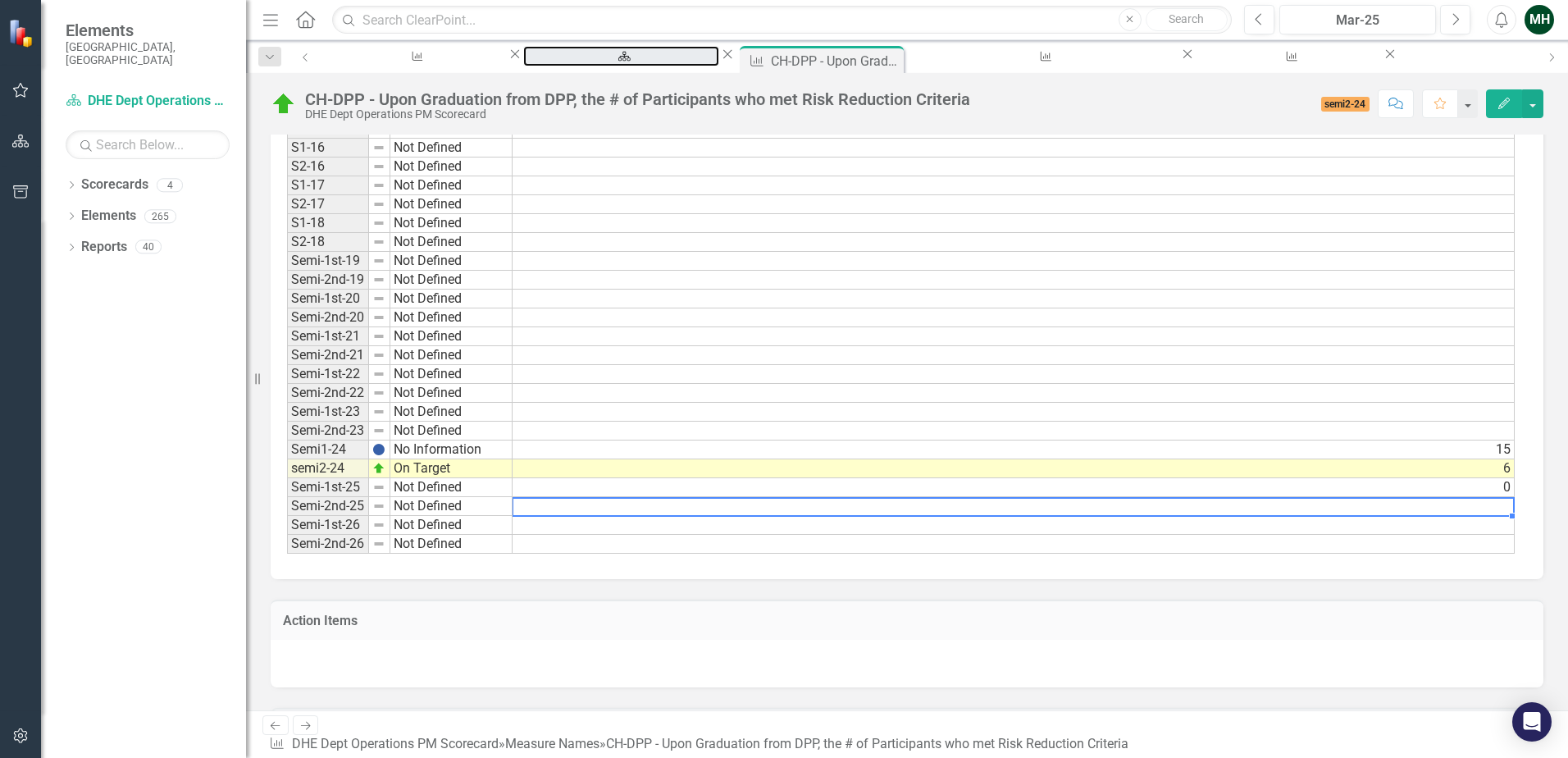
click at [583, 62] on div "DHE Dept Operations PM Scorecard" at bounding box center [621, 71] width 167 height 21
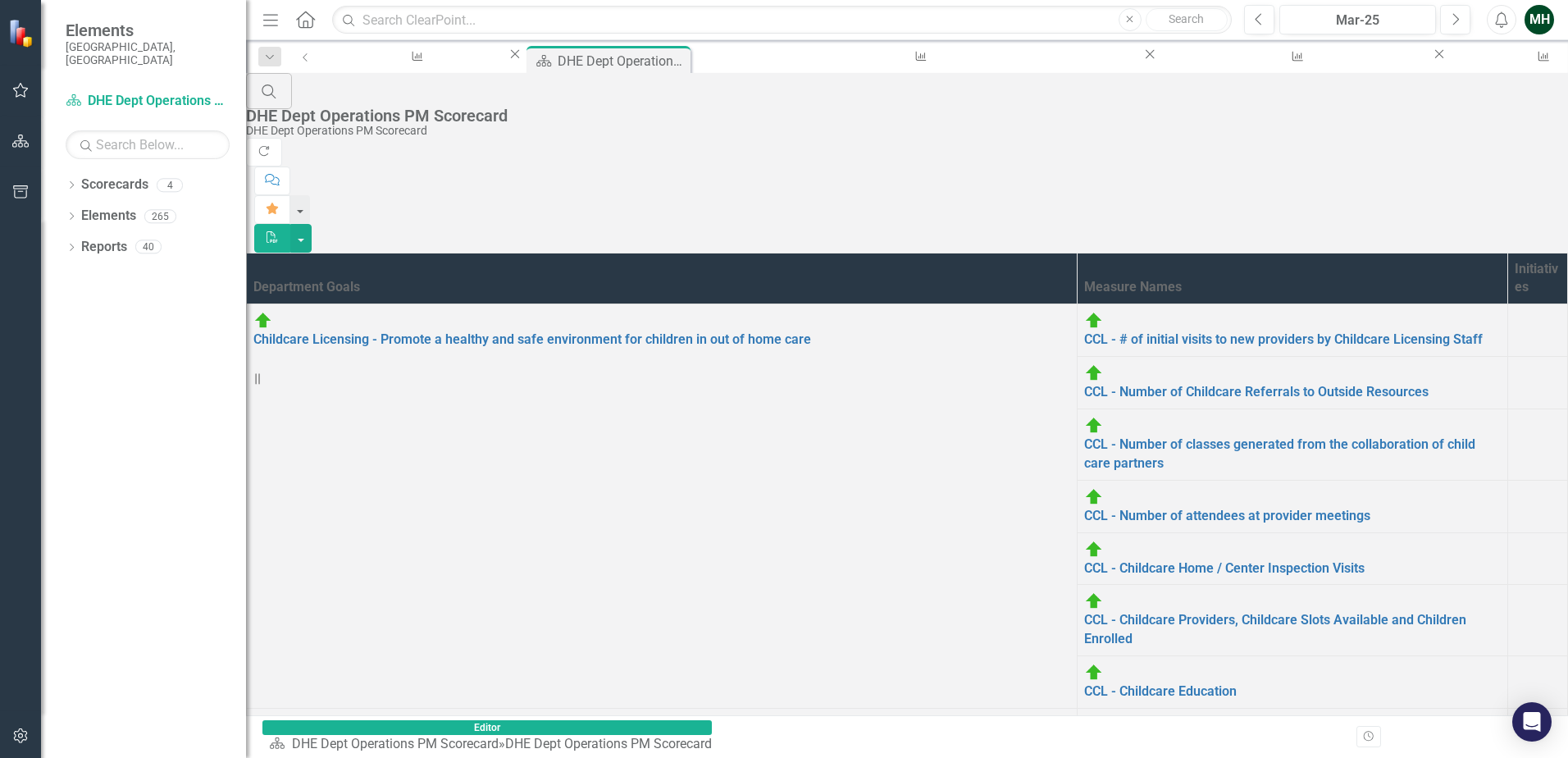
scroll to position [246, 0]
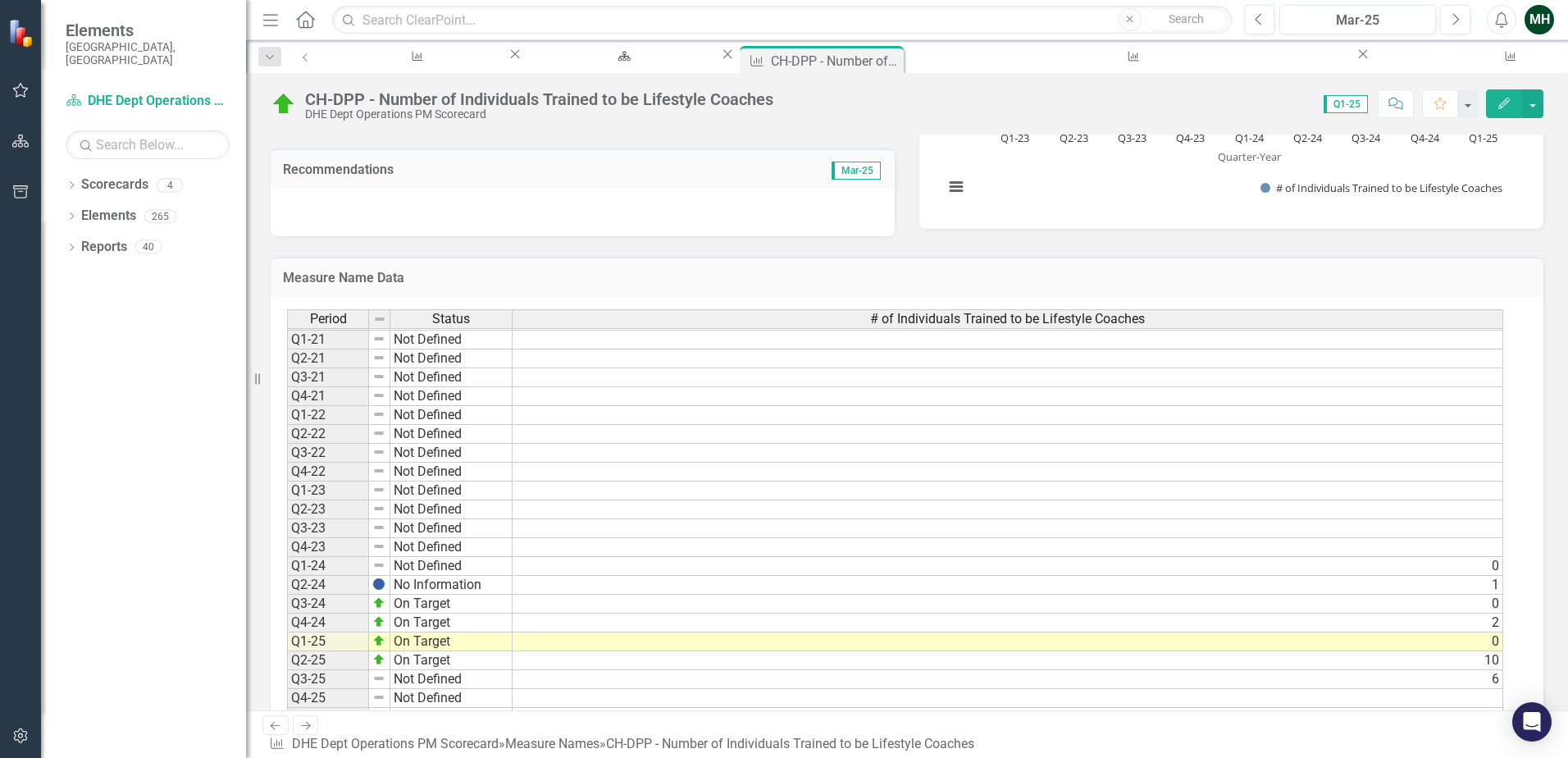
scroll to position [464, 0]
click at [551, 580] on td "6" at bounding box center [1008, 679] width 991 height 19
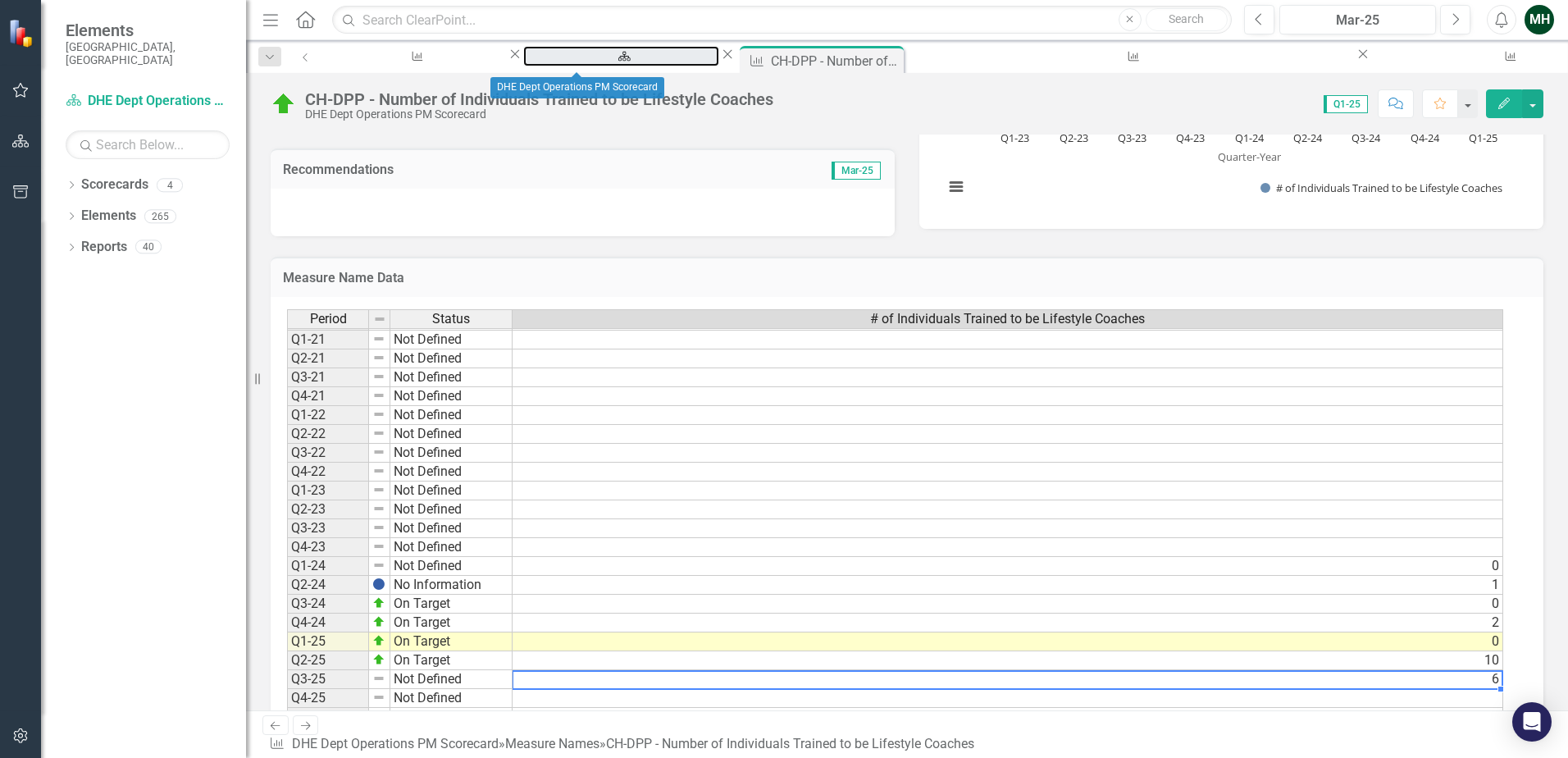
click at [585, 62] on div "DHE Dept Operations PM Scorecard" at bounding box center [621, 71] width 167 height 21
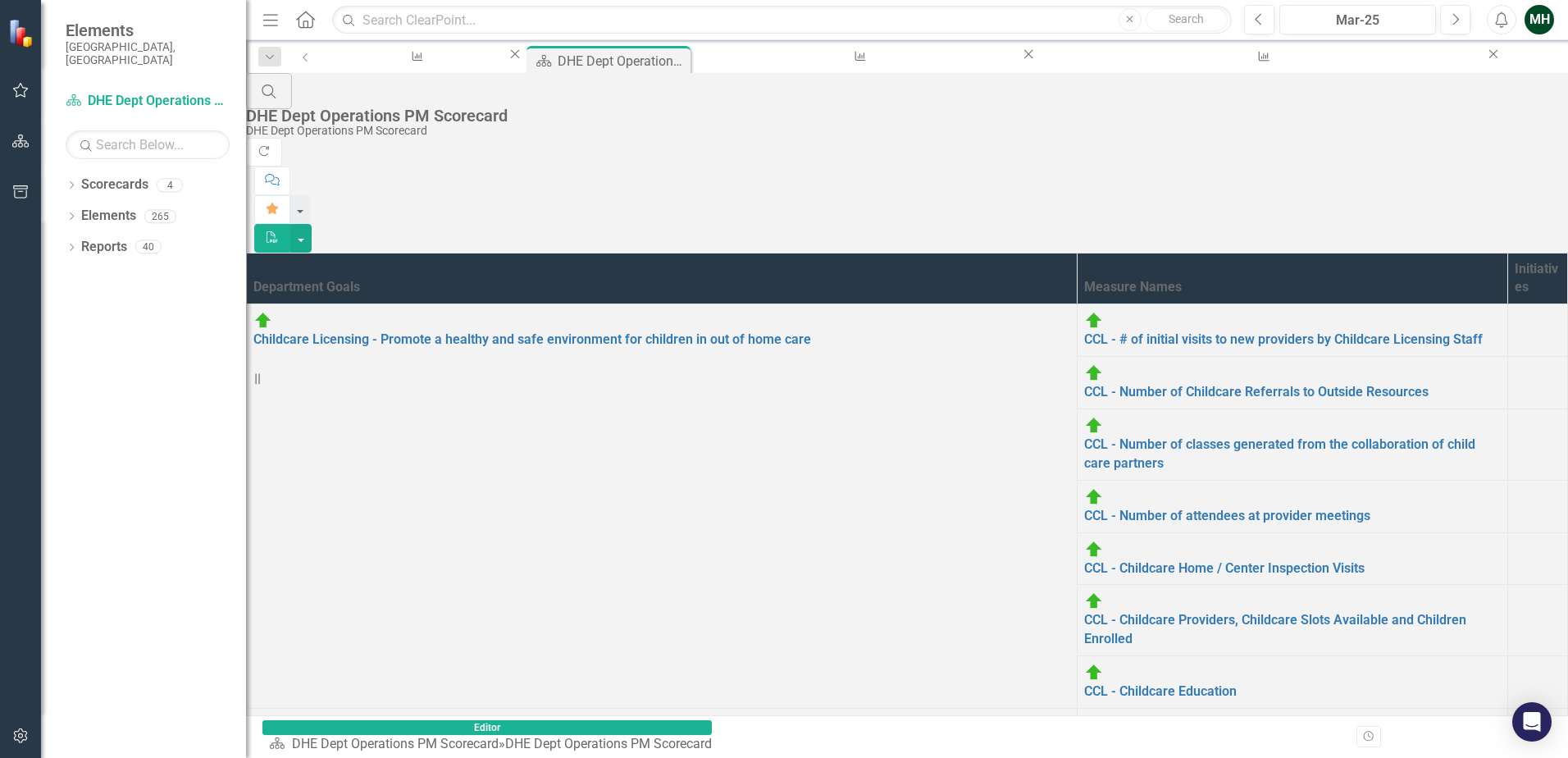
scroll to position [246, 0]
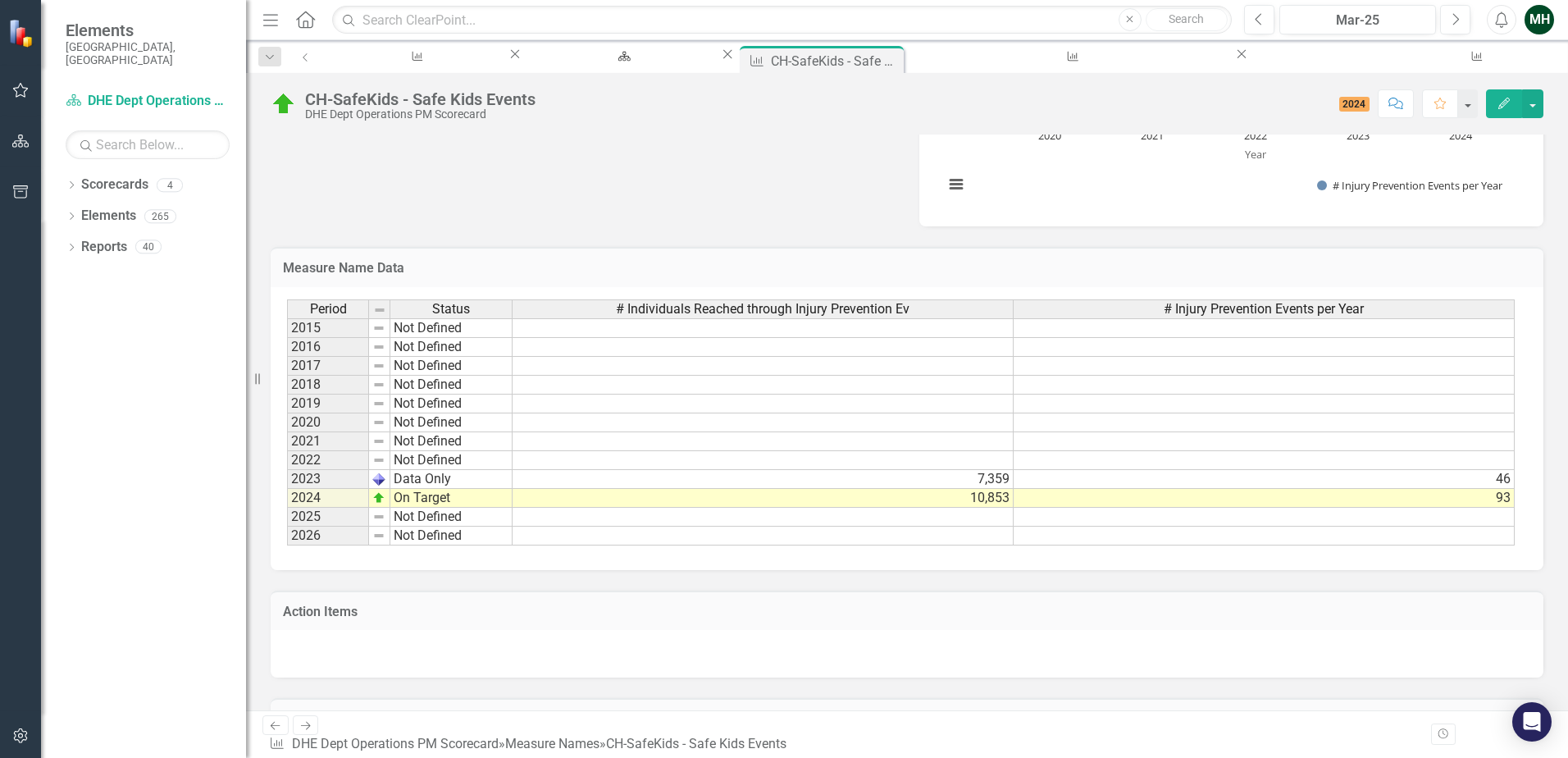
scroll to position [738, 0]
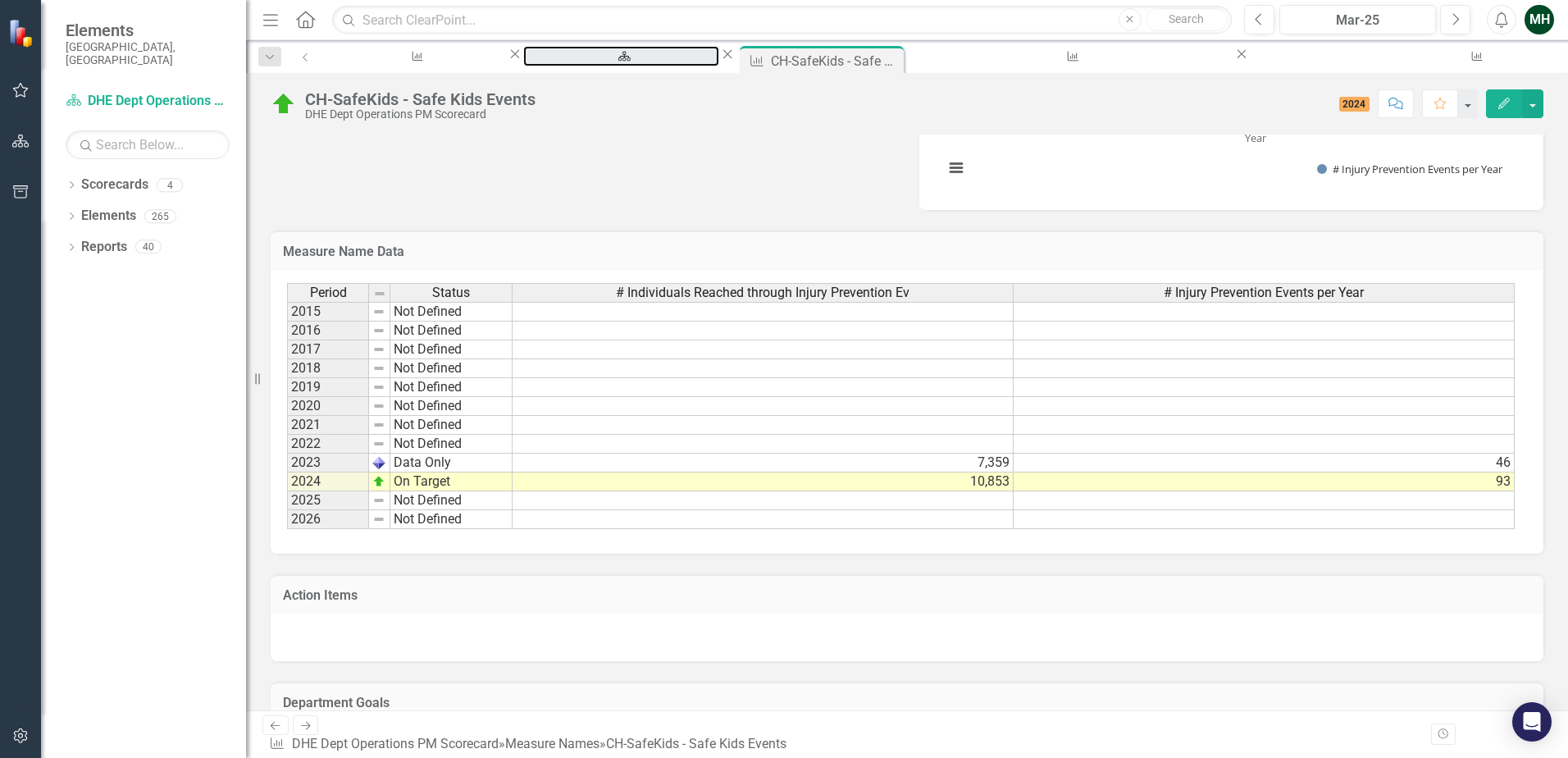
click at [561, 66] on div "DHE Dept Operations PM Scorecard" at bounding box center [621, 71] width 167 height 21
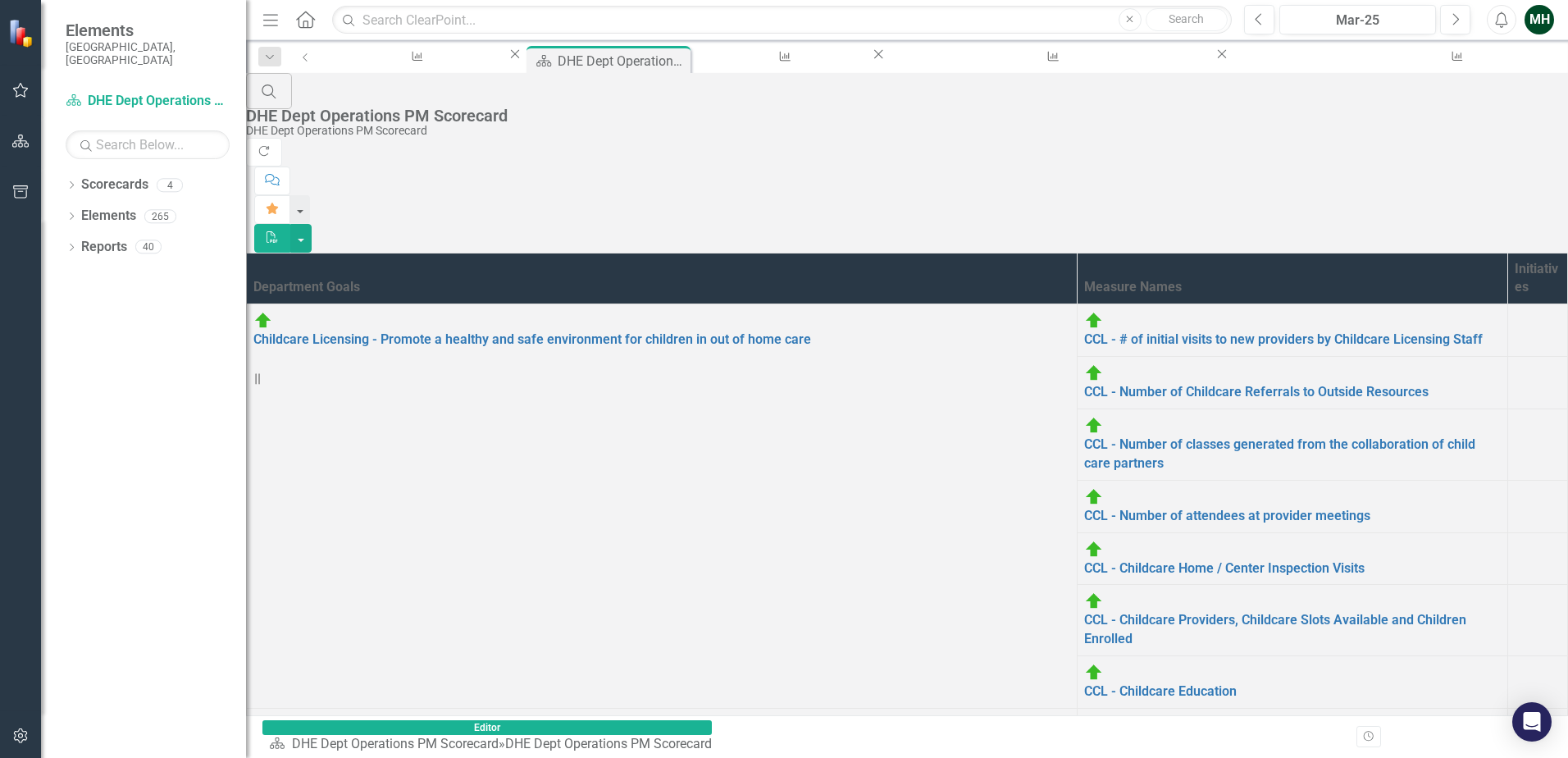
scroll to position [328, 0]
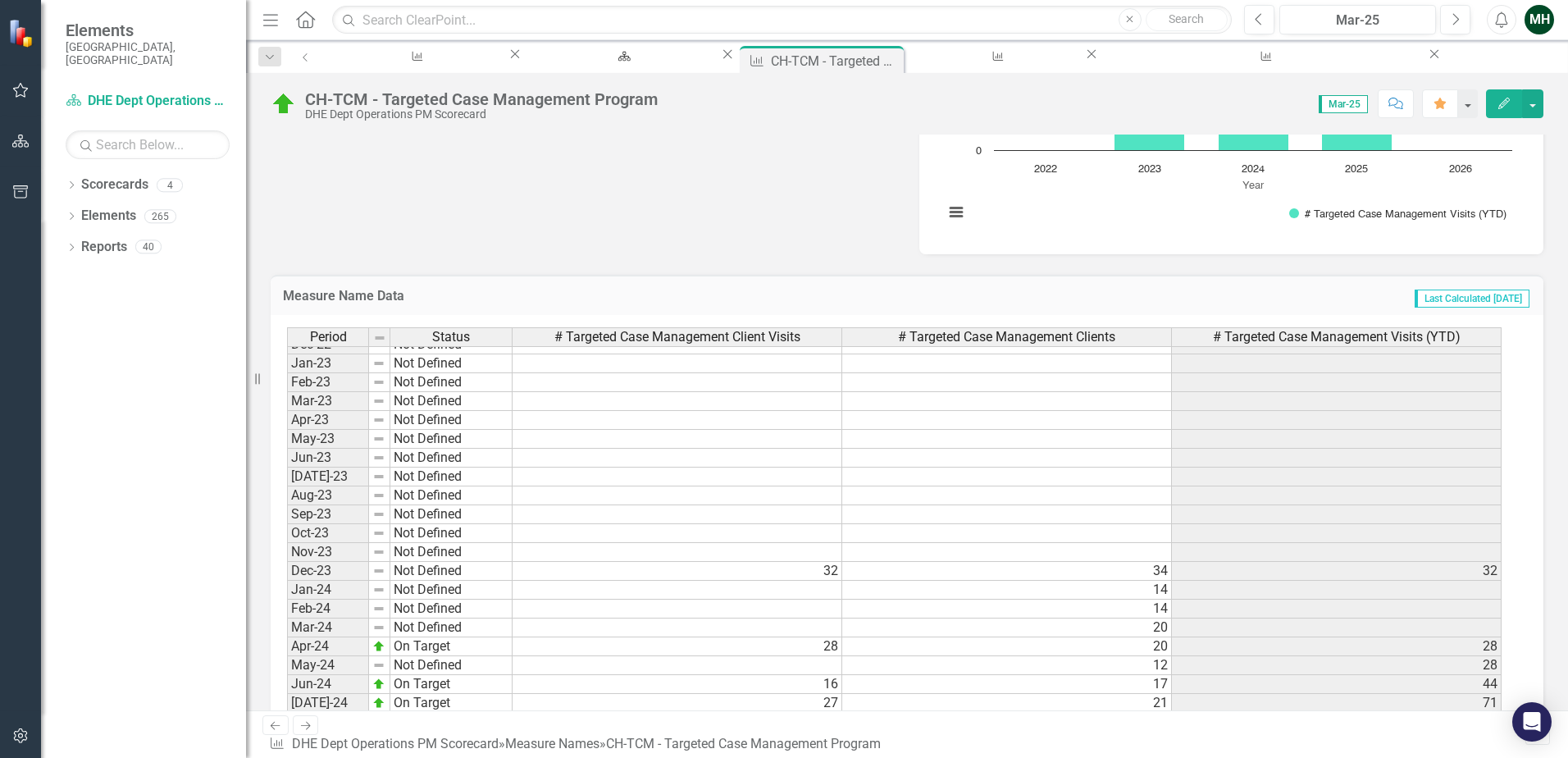
scroll to position [1909, 0]
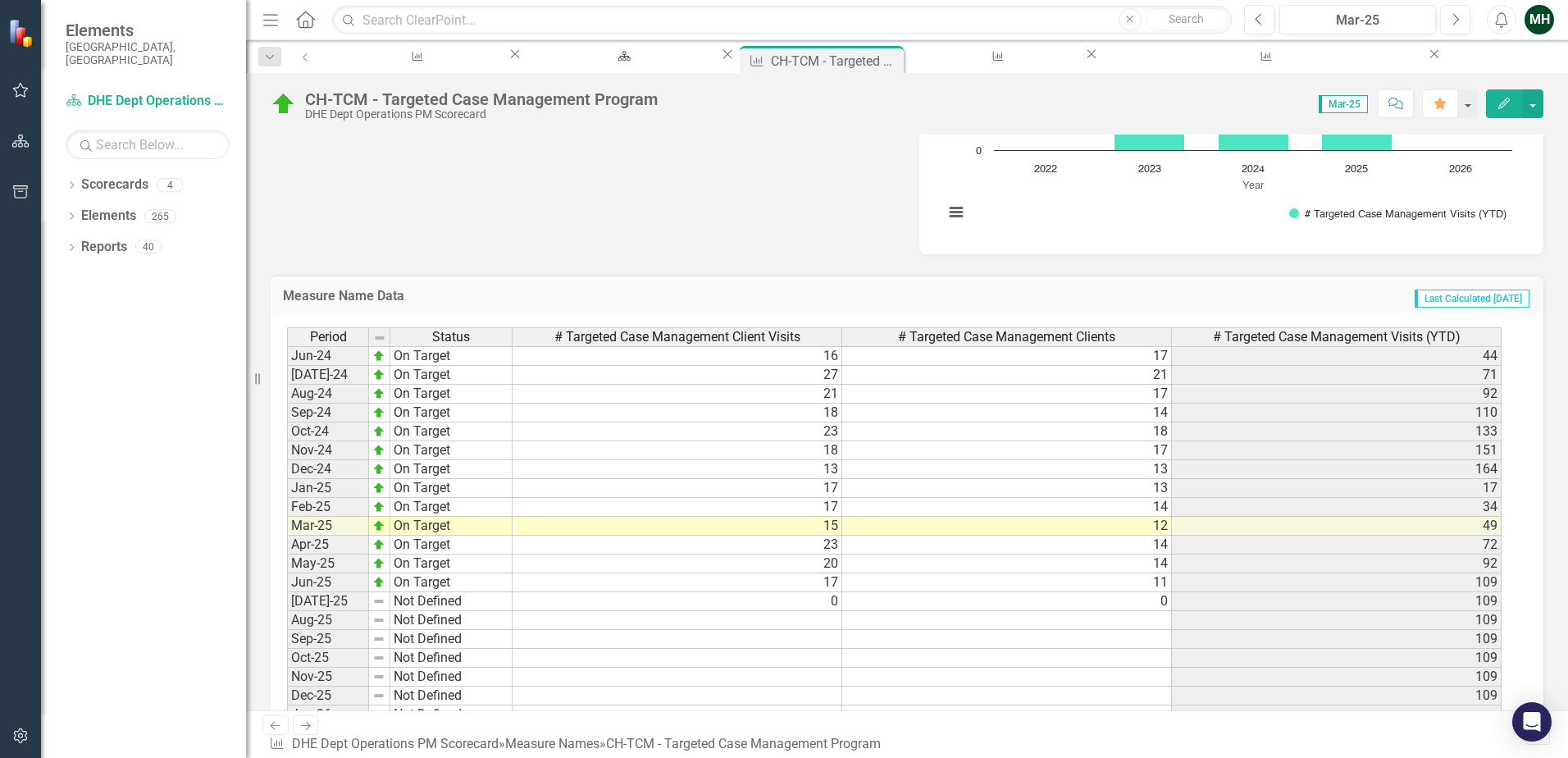
click at [635, 580] on tbody "Sep-22 Not Defined Oct-22 Not Defined Nov-22 Not Defined Dec-22 Not Defined Jan…" at bounding box center [894, 393] width 1215 height 888
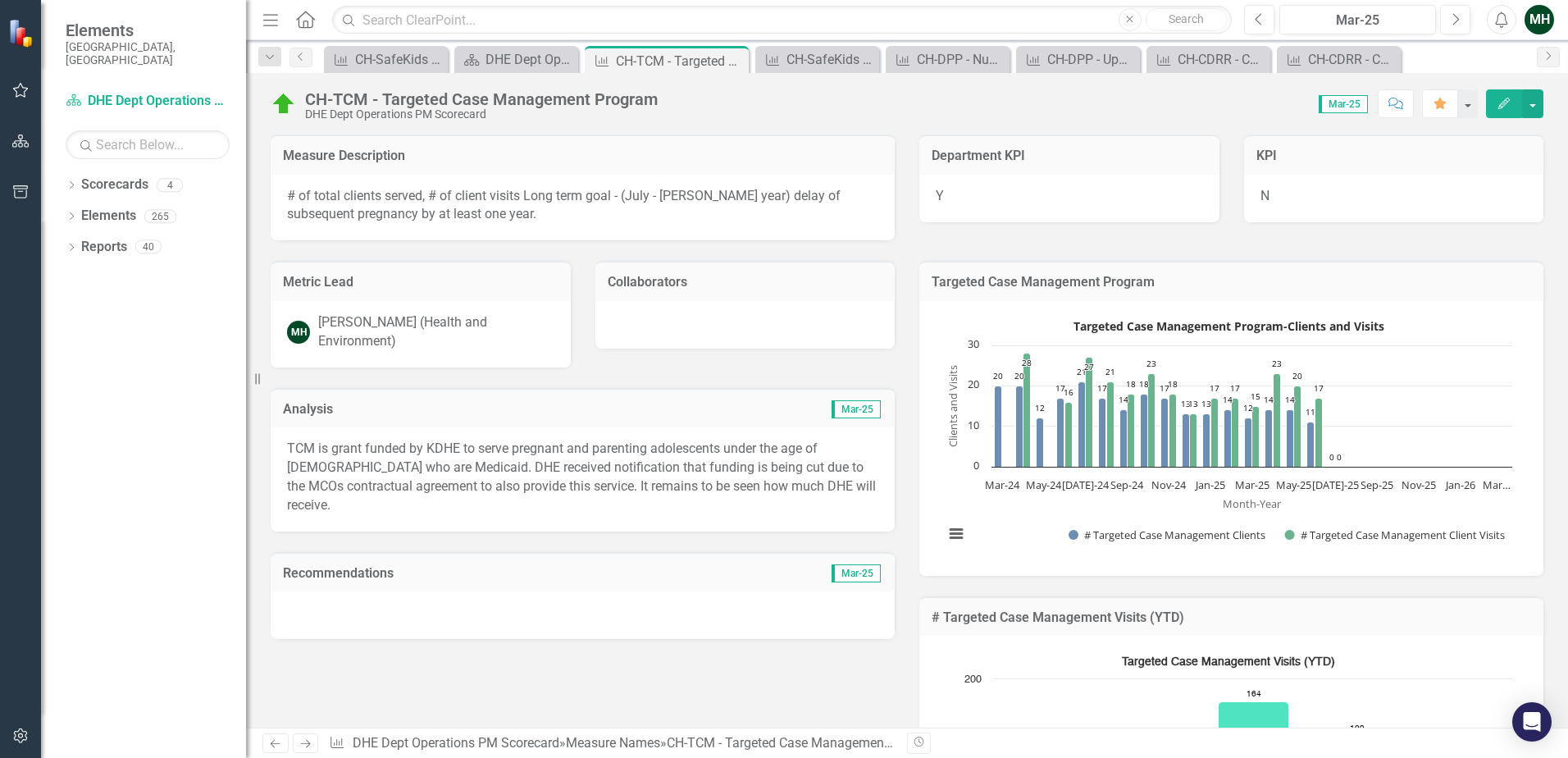
scroll to position [2132, 0]
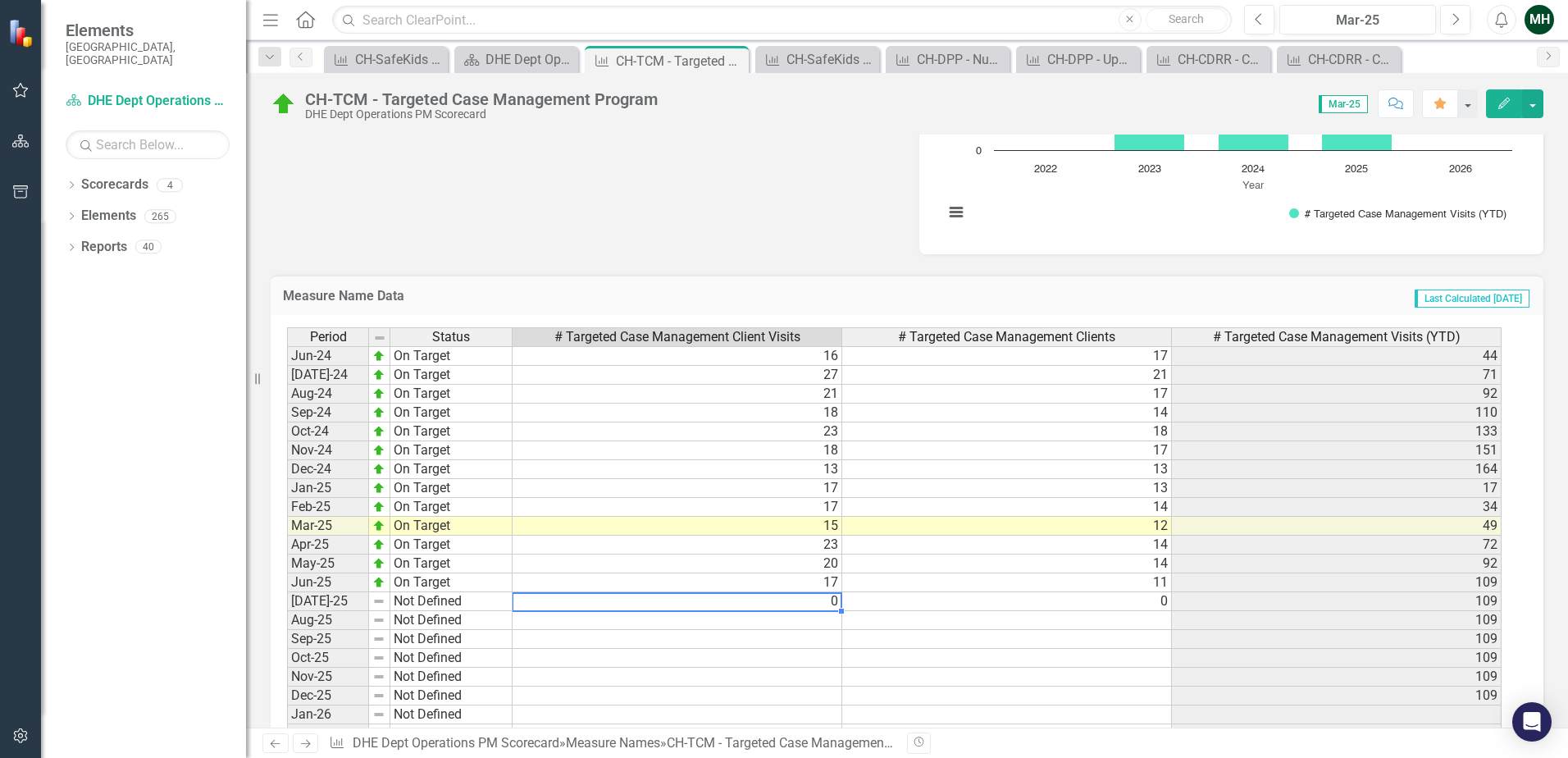
click at [0, 0] on icon "Close" at bounding box center [0, 0] width 0 height 0
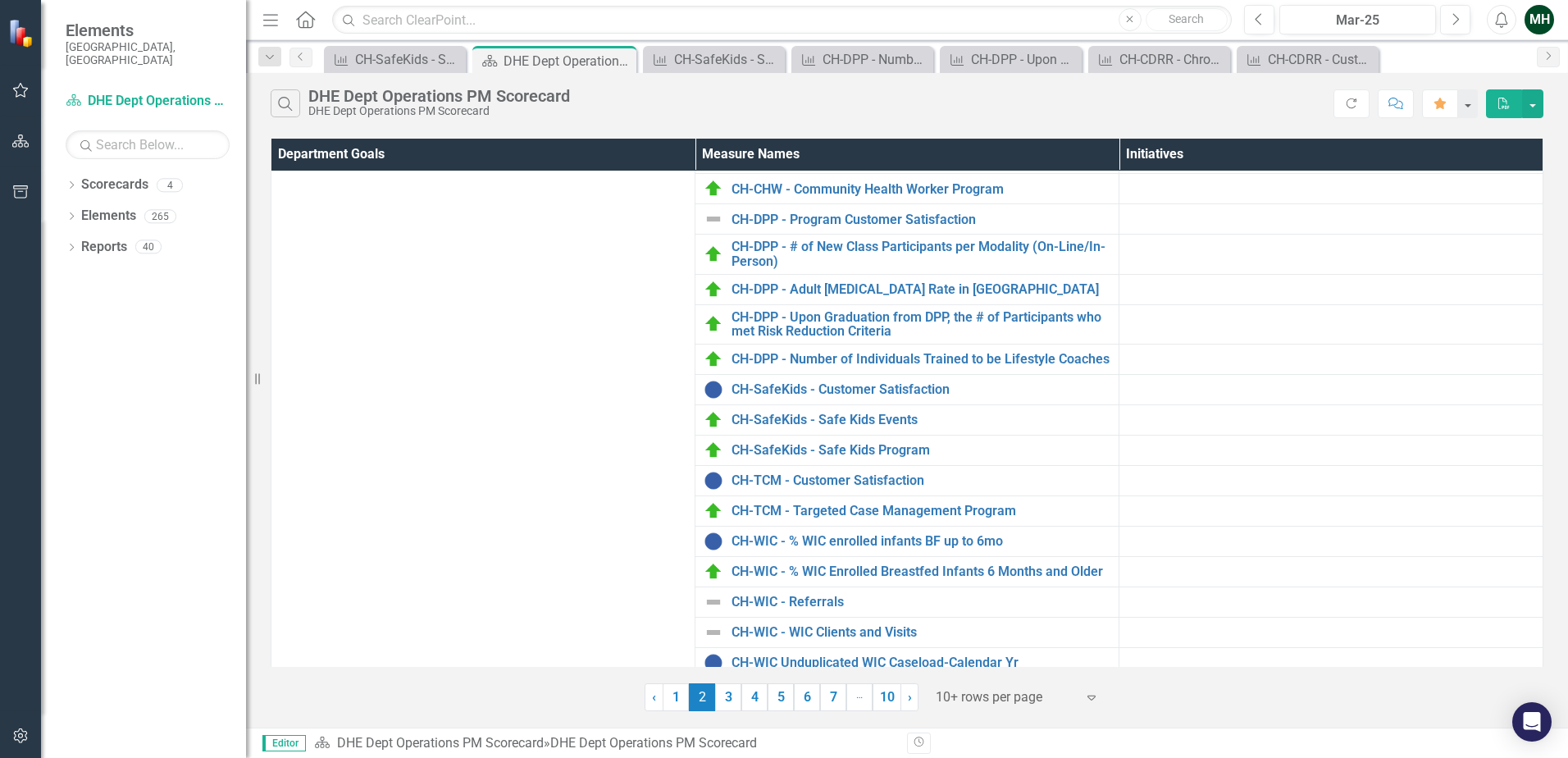
scroll to position [348, 0]
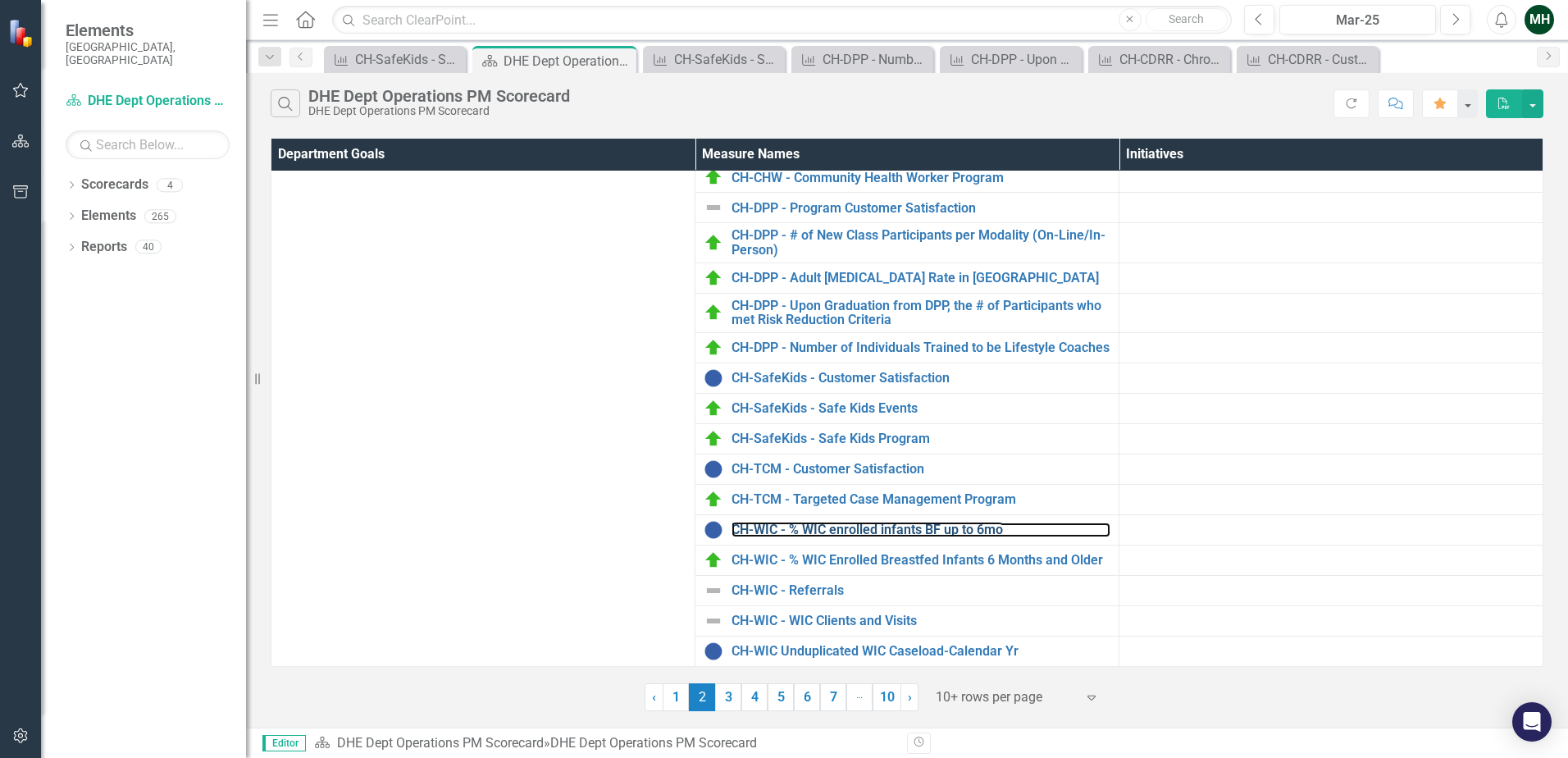
click at [887, 530] on link "CH-WIC - % WIC enrolled infants BF up to 6mo" at bounding box center [921, 530] width 379 height 15
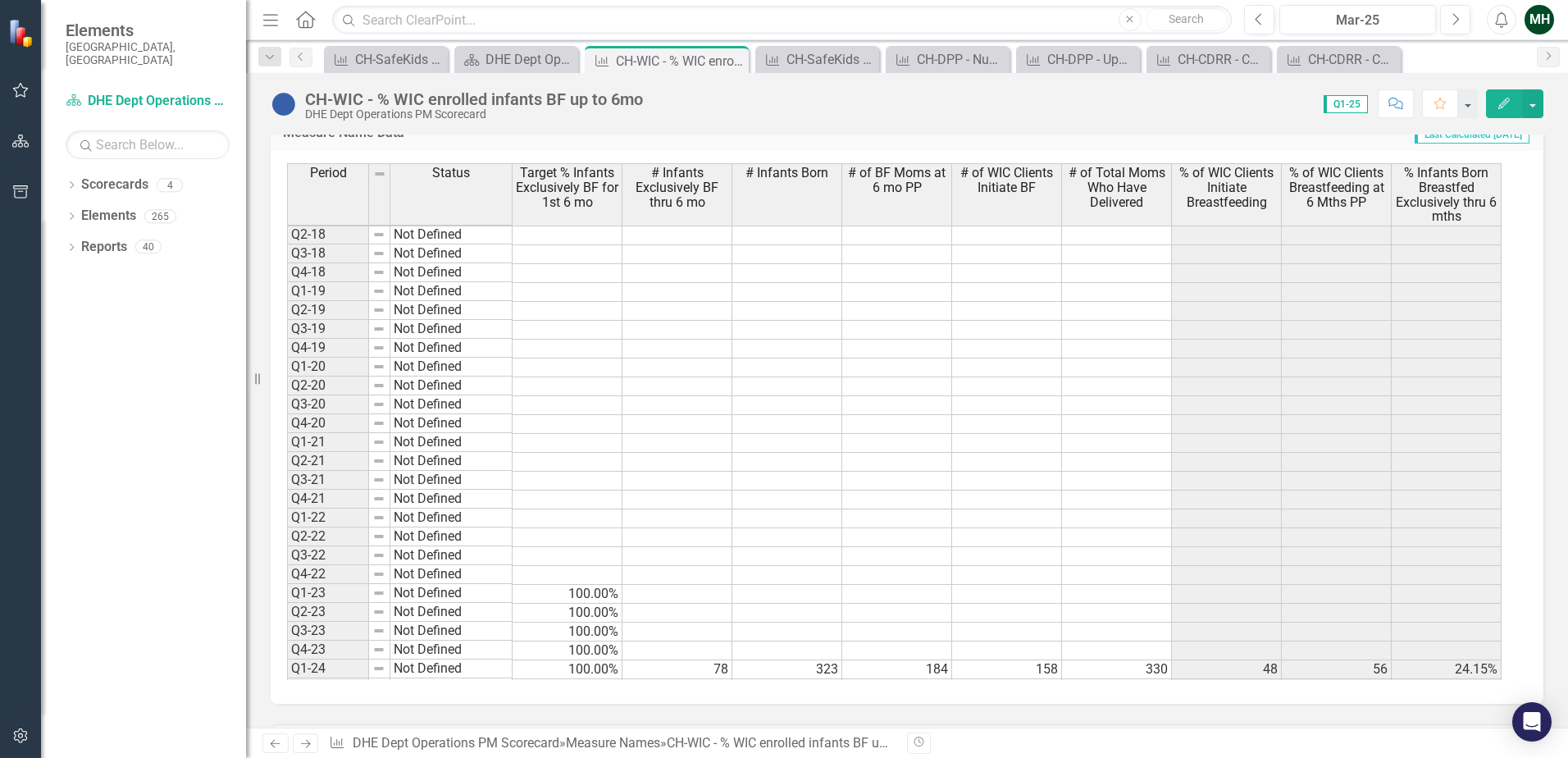
scroll to position [452, 0]
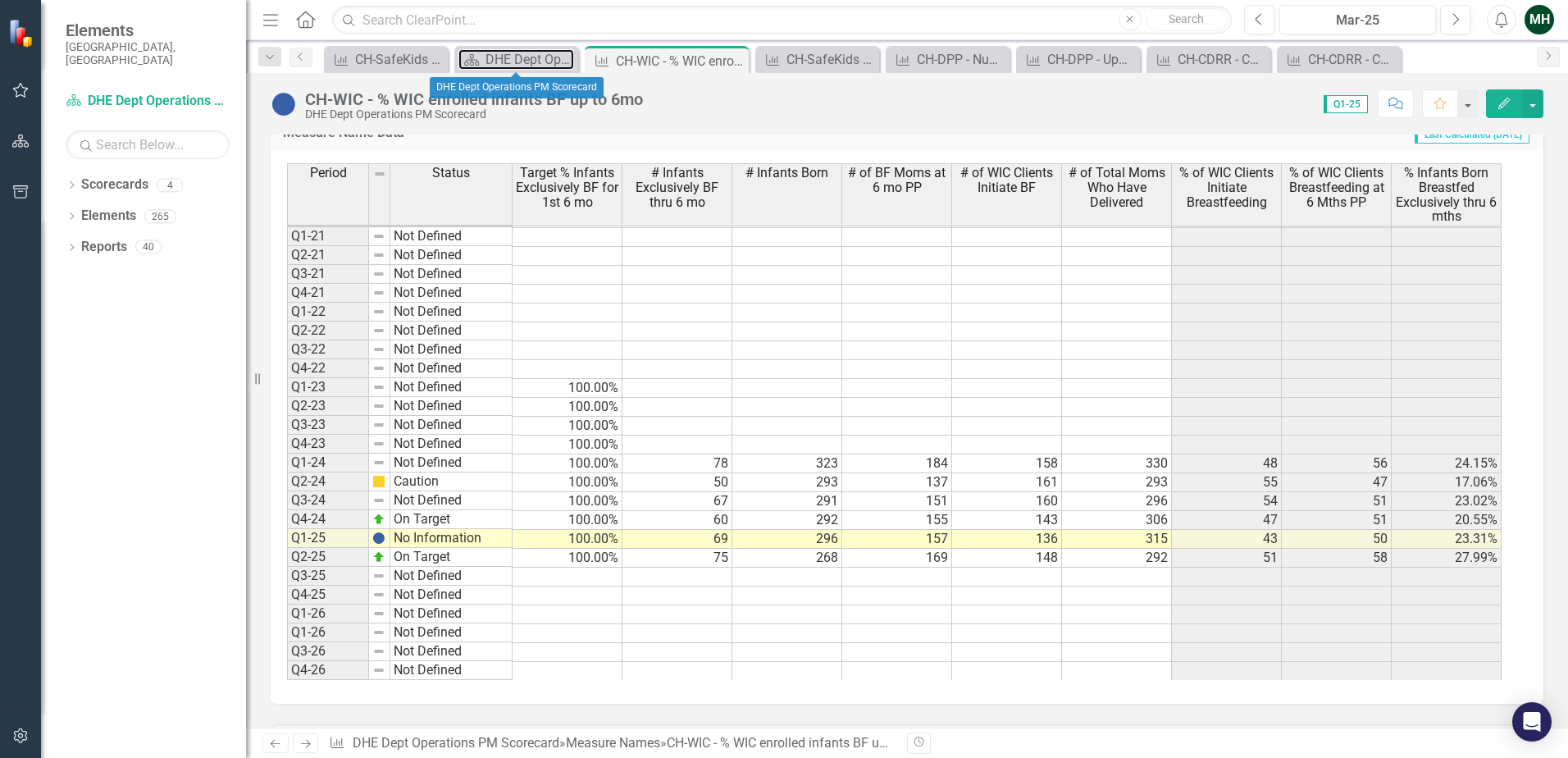
click at [502, 64] on div "DHE Dept Operations PM Scorecard" at bounding box center [529, 59] width 88 height 21
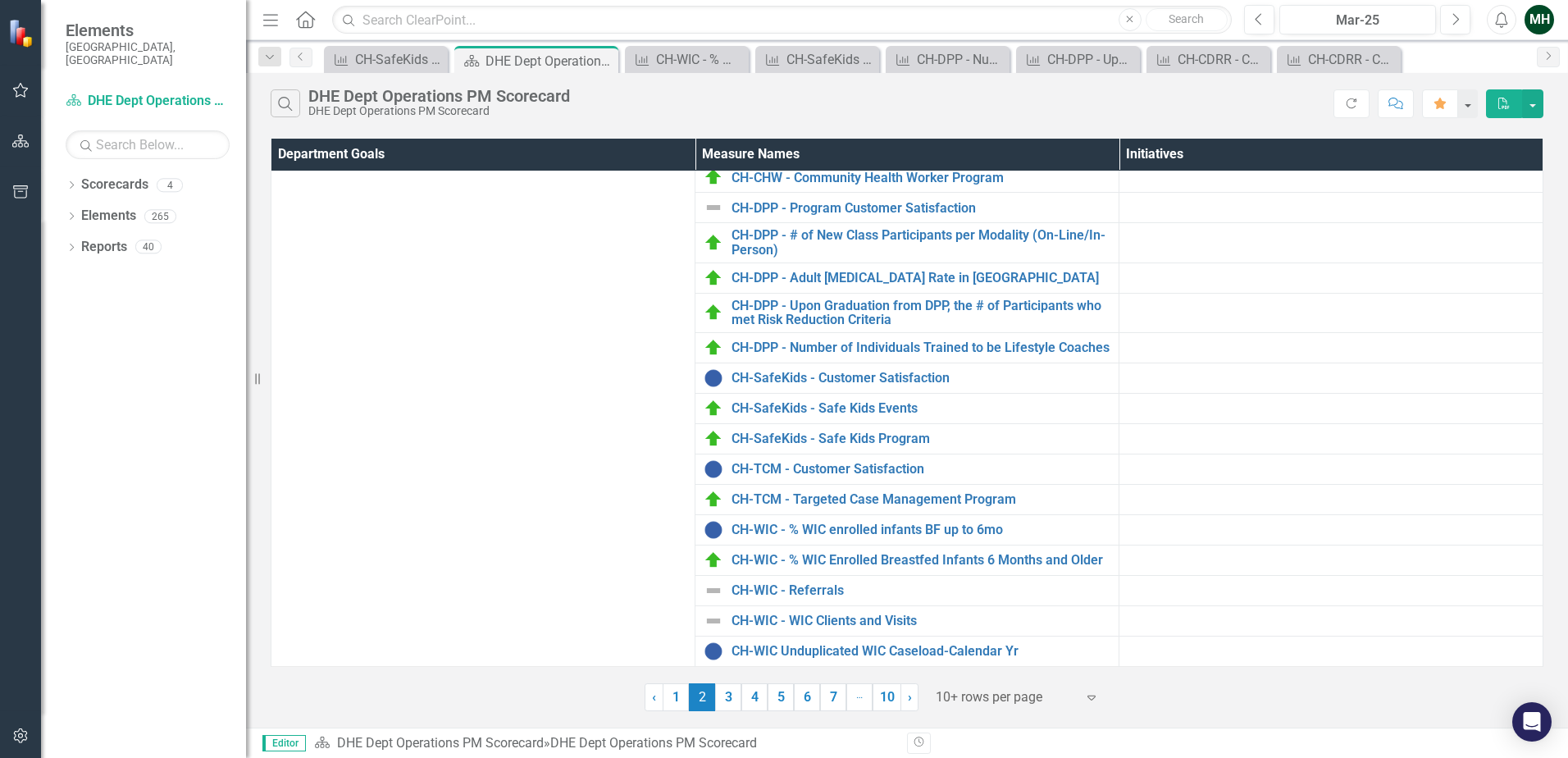
scroll to position [348, 0]
click at [833, 560] on link "CH-WIC - % WIC Enrolled Breastfed Infants 6 Months and Older" at bounding box center [921, 560] width 379 height 15
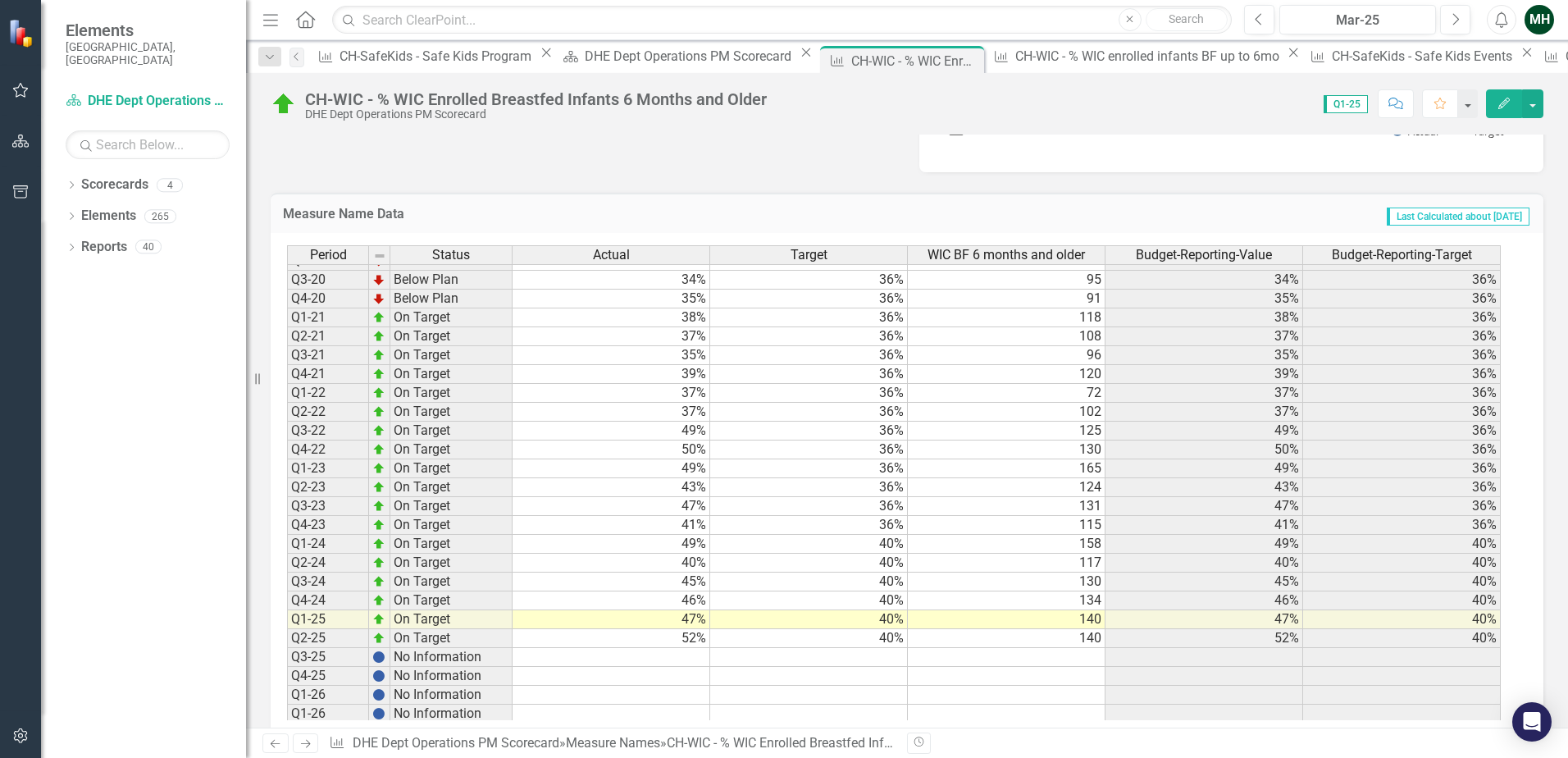
scroll to position [452, 0]
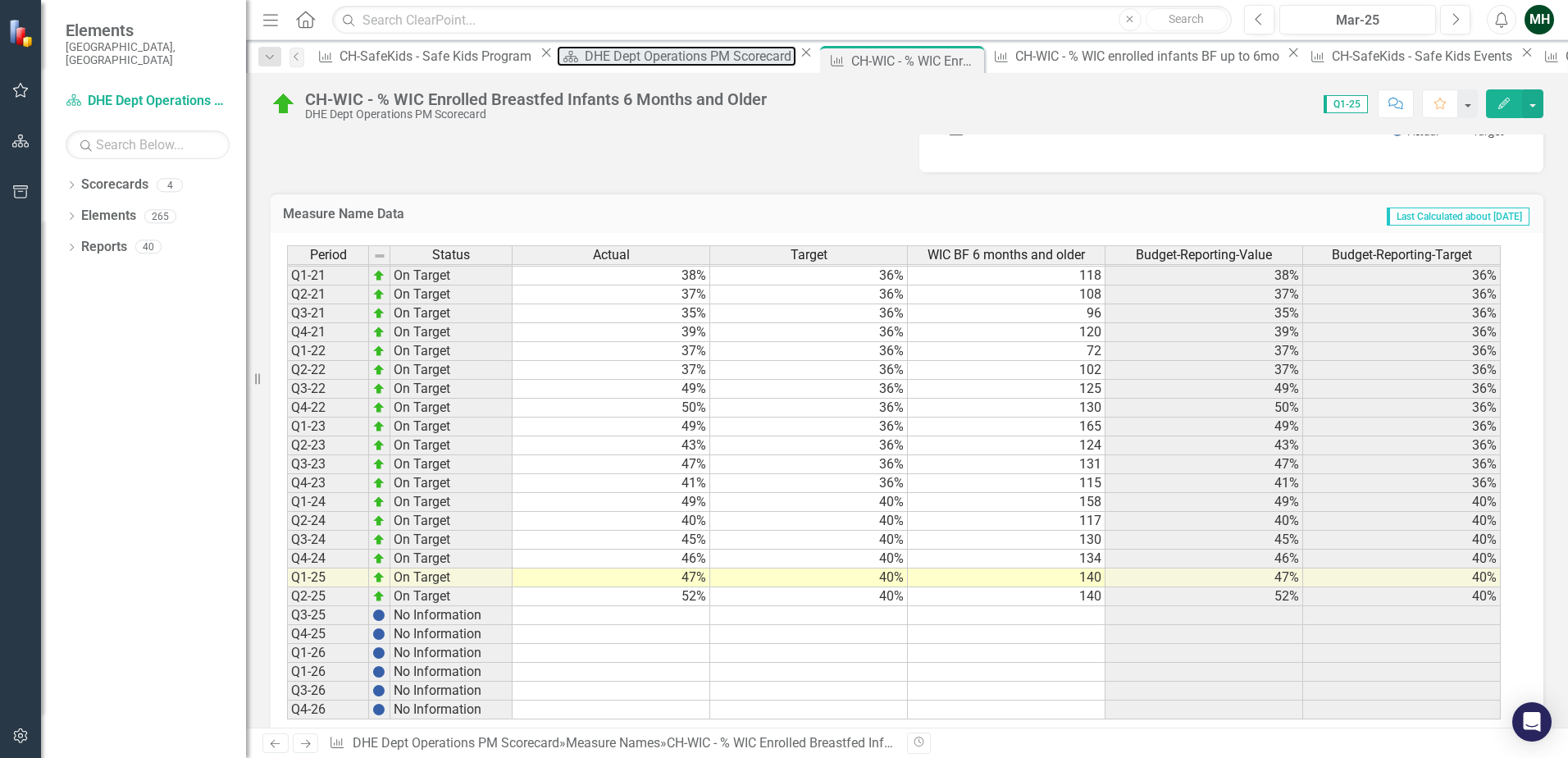
click at [585, 54] on div "DHE Dept Operations PM Scorecard" at bounding box center [689, 56] width 211 height 21
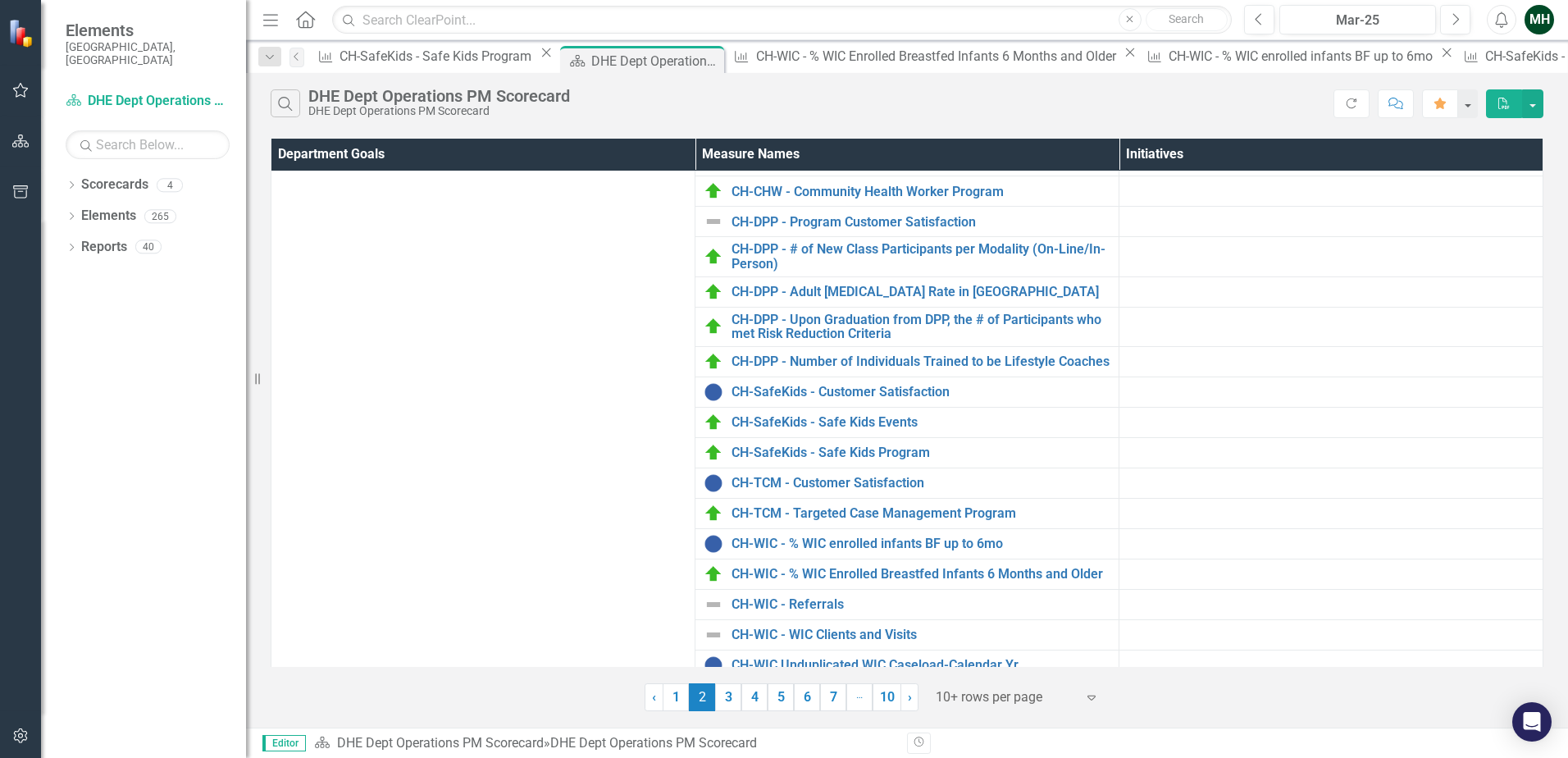
scroll to position [348, 0]
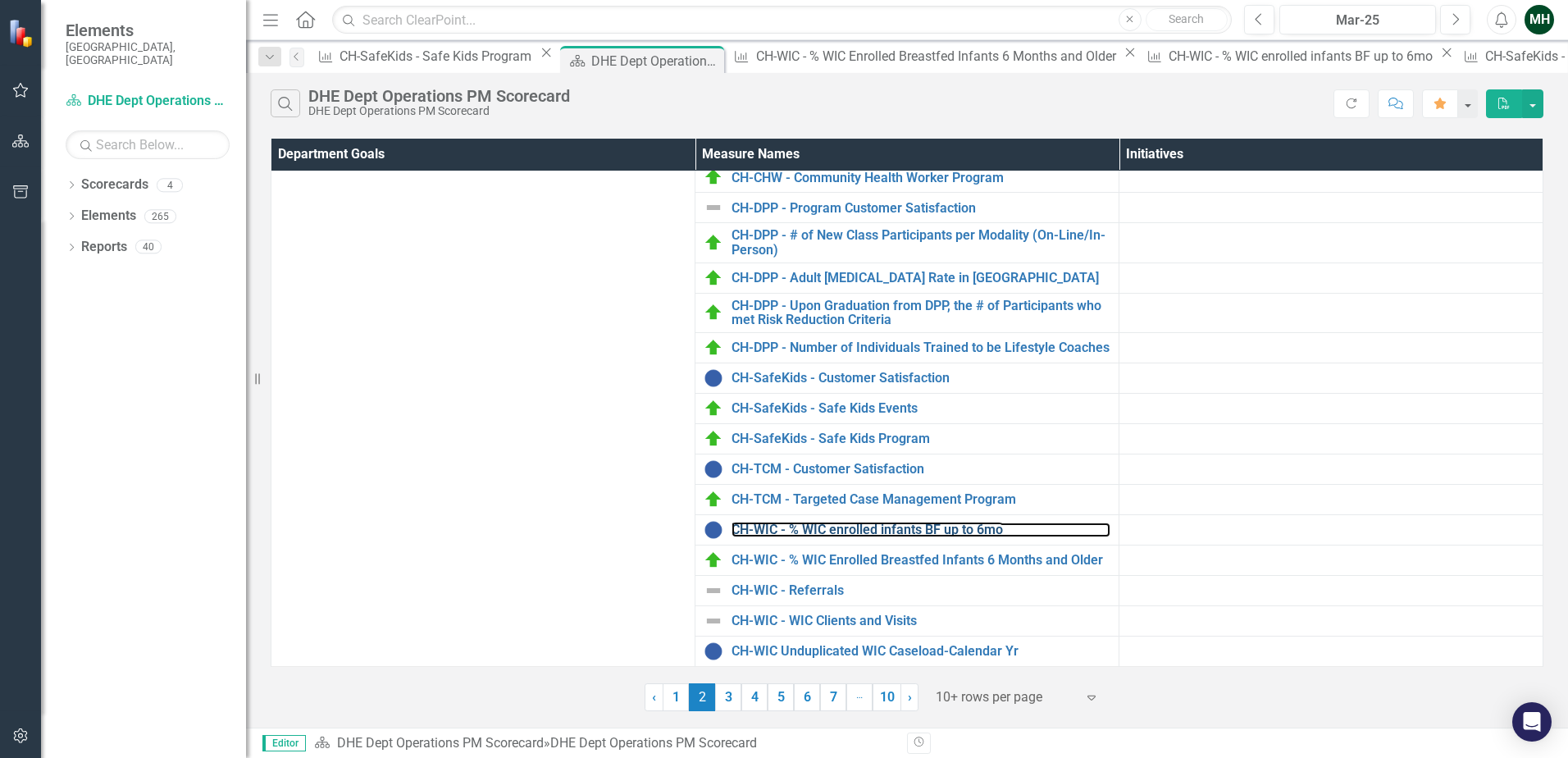
click at [875, 526] on link "CH-WIC - % WIC enrolled infants BF up to 6mo" at bounding box center [921, 530] width 379 height 15
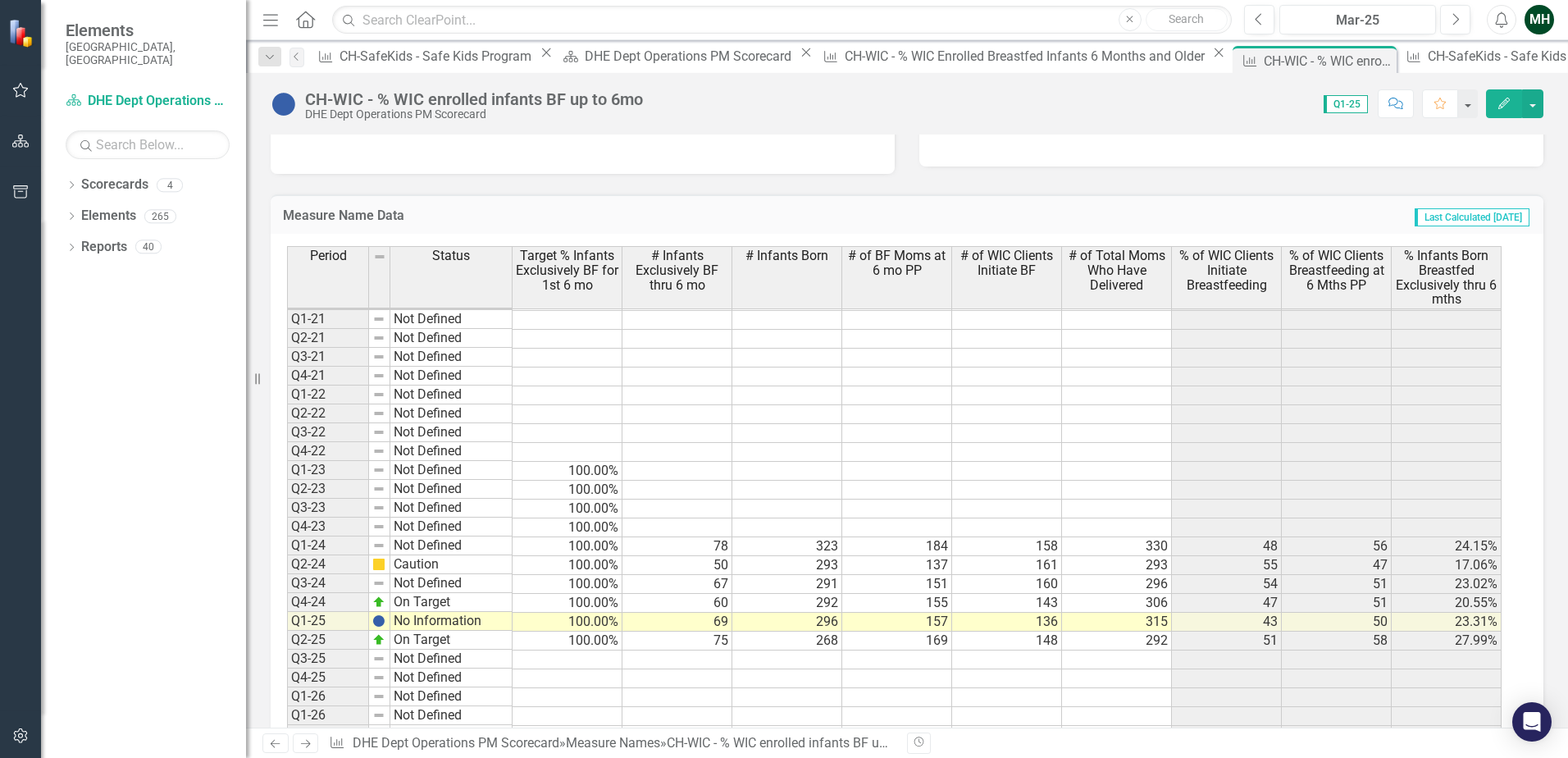
scroll to position [410, 0]
click at [1359, 634] on tbody "Q3-16 Not Defined Q4-16 Not Defined Q1-17 Not Defined Q2-17 Not Defined Q3-17 N…" at bounding box center [894, 366] width 1215 height 793
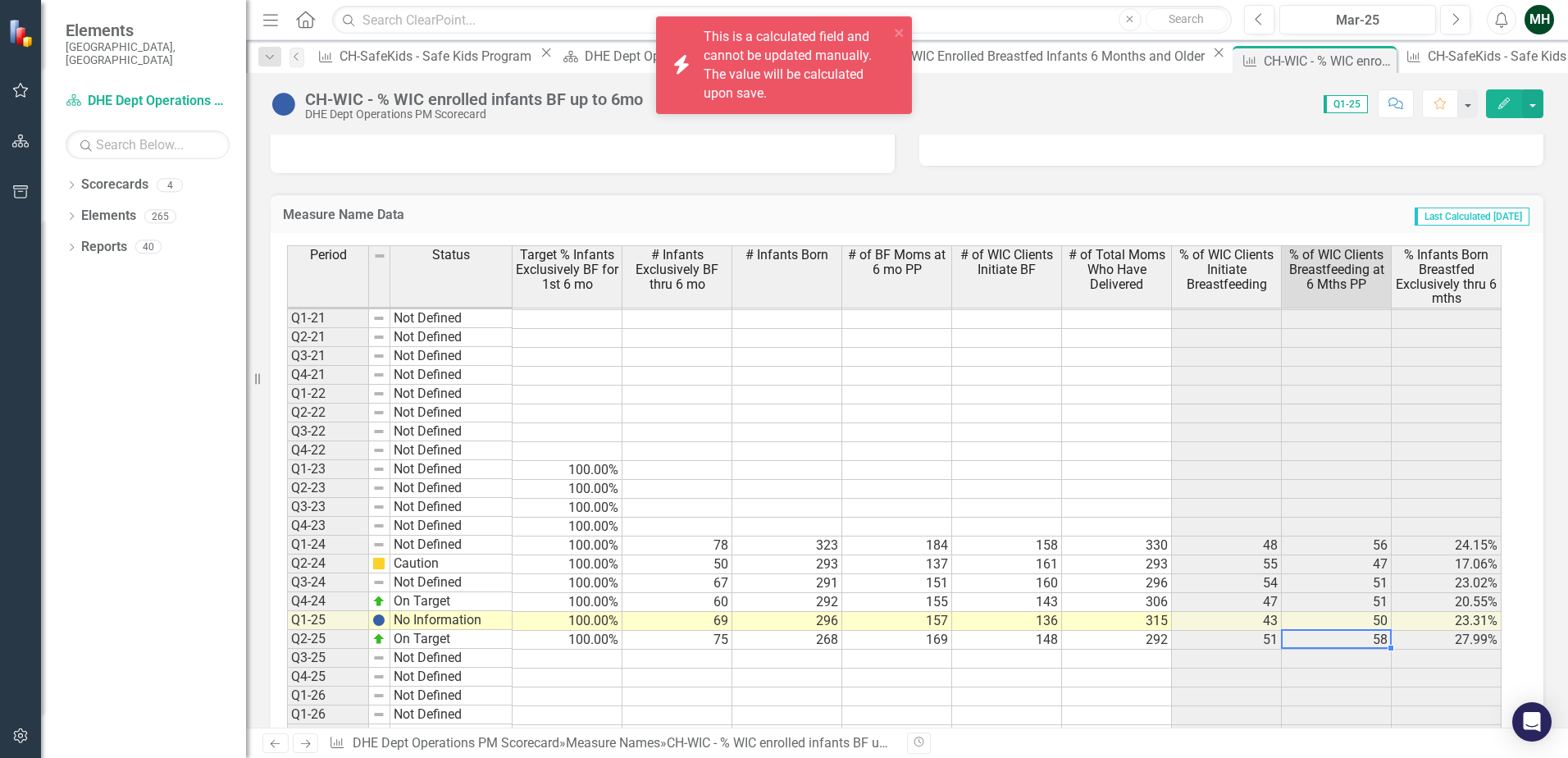
click at [1338, 672] on td at bounding box center [1336, 677] width 110 height 19
